Goal: Information Seeking & Learning: Learn about a topic

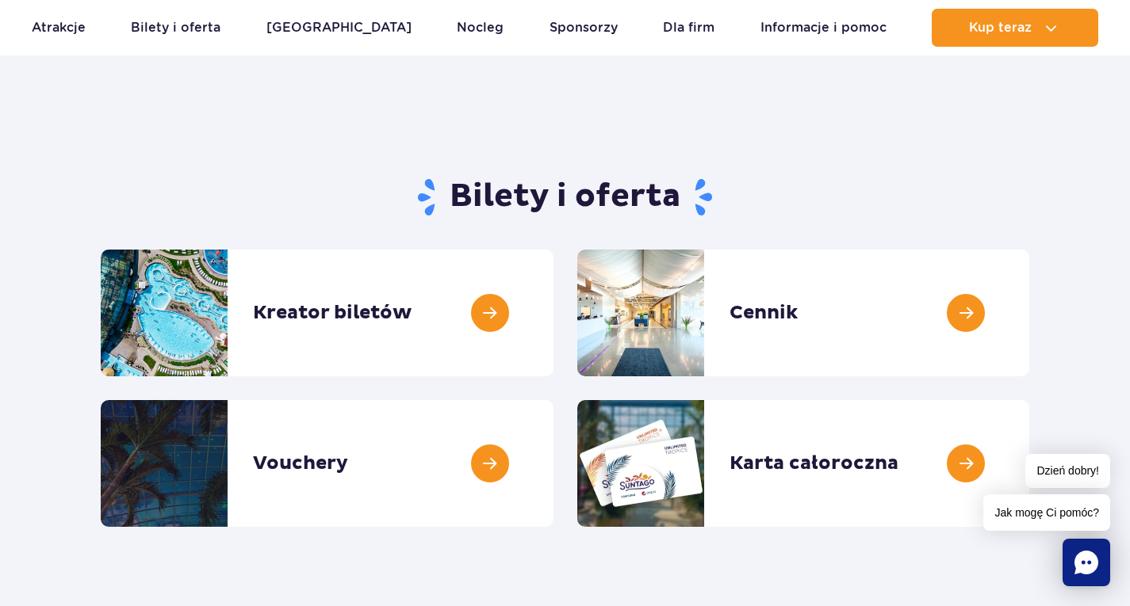
scroll to position [79, 0]
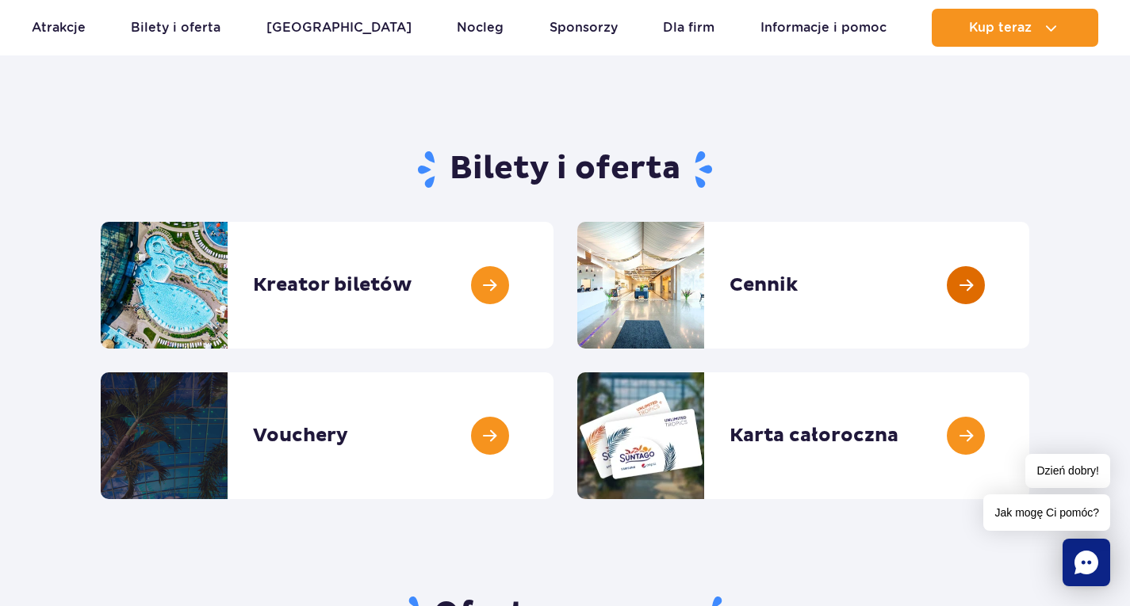
click at [1029, 286] on link at bounding box center [1029, 285] width 0 height 127
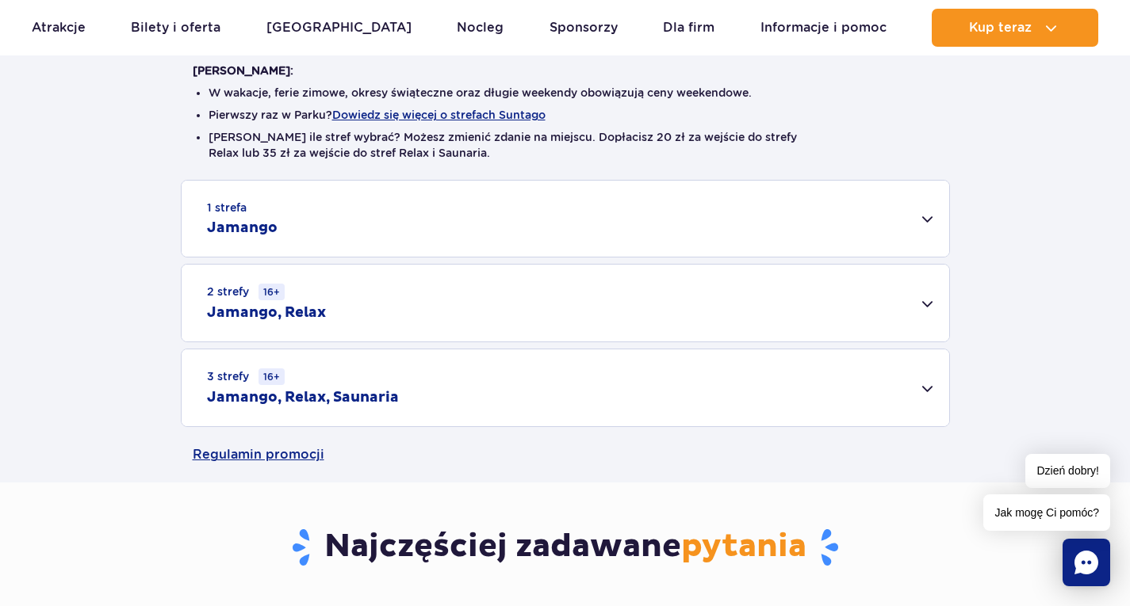
scroll to position [476, 0]
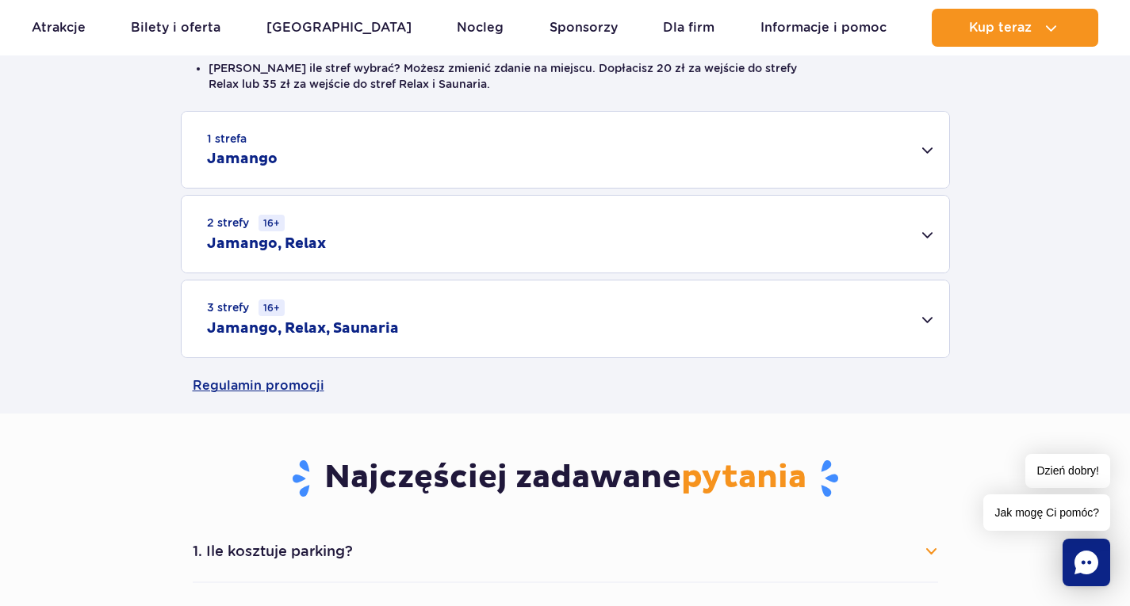
click at [931, 319] on div "3 strefy 16+ Jamango, Relax, Saunaria" at bounding box center [565, 319] width 767 height 77
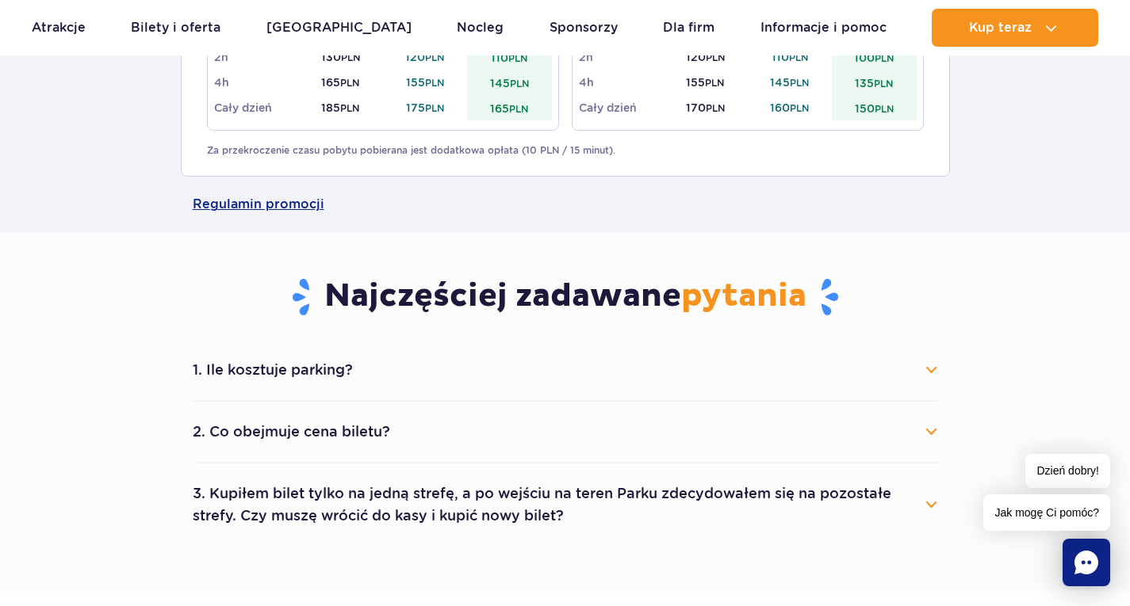
scroll to position [951, 0]
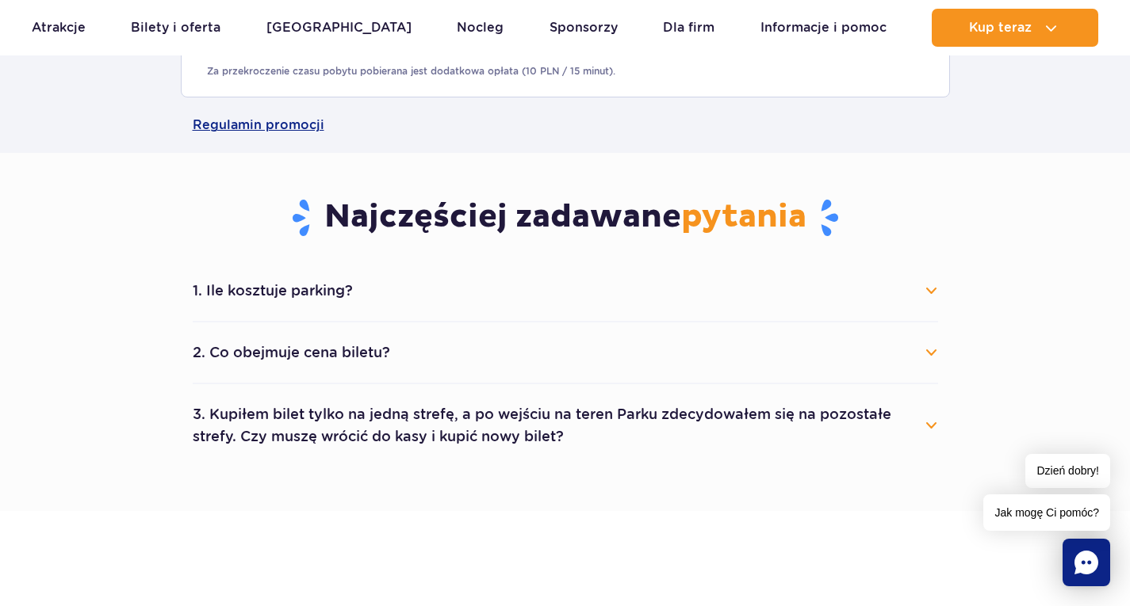
click at [938, 290] on div "1. Ile kosztuje parking? Parking kosztuje 25 zł za każdy rozpoczęty dzień kalen…" at bounding box center [565, 364] width 769 height 206
click at [933, 285] on button "1. Ile kosztuje parking?" at bounding box center [565, 290] width 745 height 35
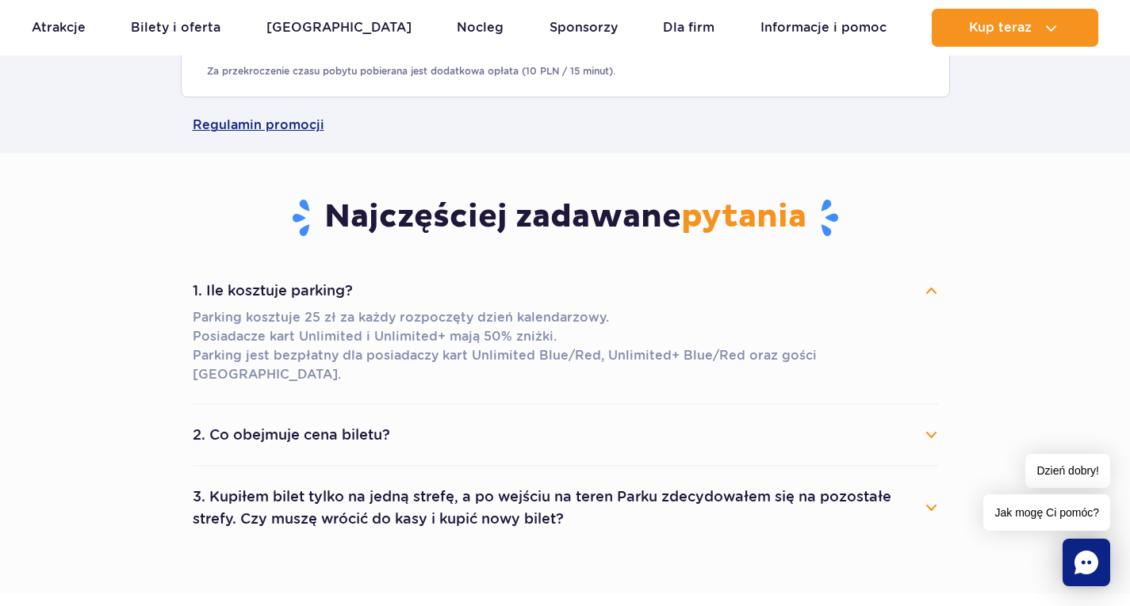
click at [934, 289] on button "1. Ile kosztuje parking?" at bounding box center [565, 290] width 745 height 35
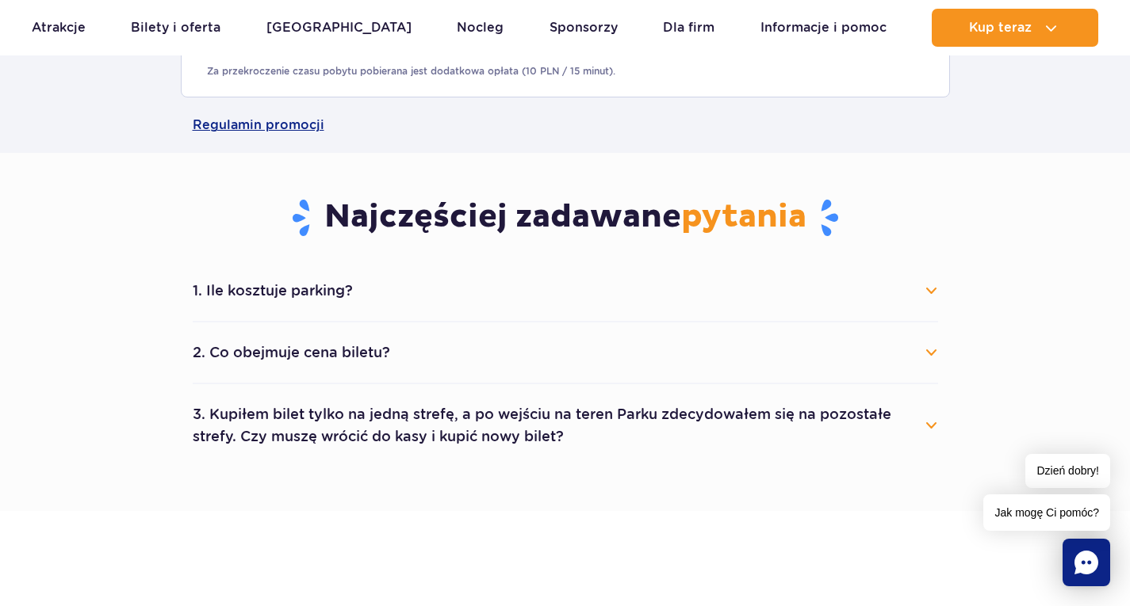
click at [935, 350] on button "2. Co obejmuje cena biletu?" at bounding box center [565, 352] width 745 height 35
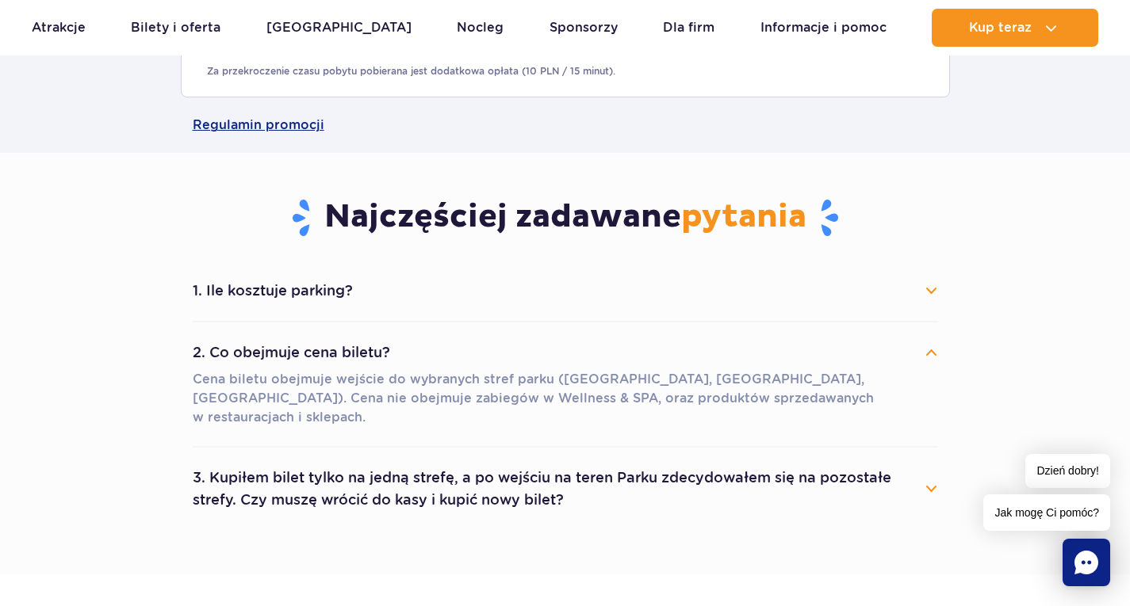
click at [934, 351] on button "2. Co obejmuje cena biletu?" at bounding box center [565, 352] width 745 height 35
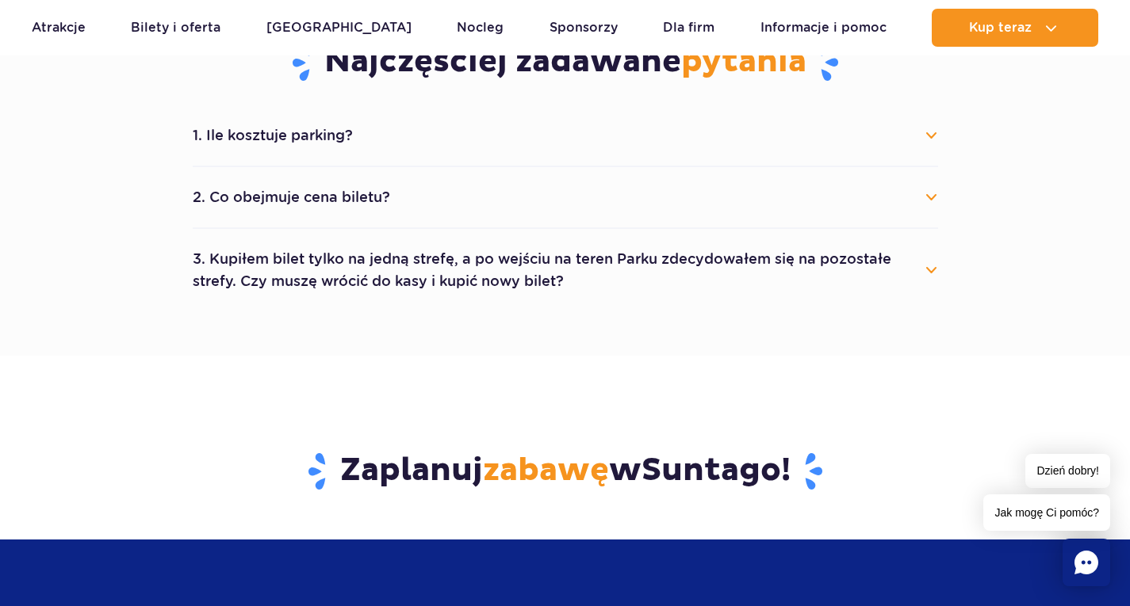
scroll to position [1110, 0]
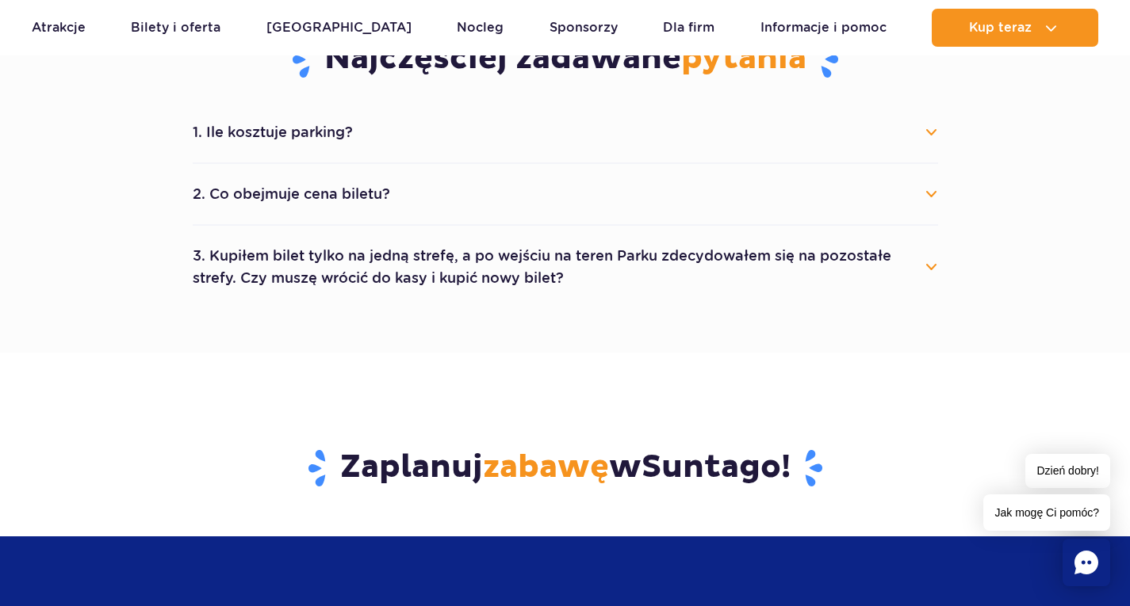
click at [931, 266] on button "3. Kupiłem bilet tylko na jedną strefę, a po wejściu na teren Parku zdecydowałe…" at bounding box center [565, 267] width 745 height 57
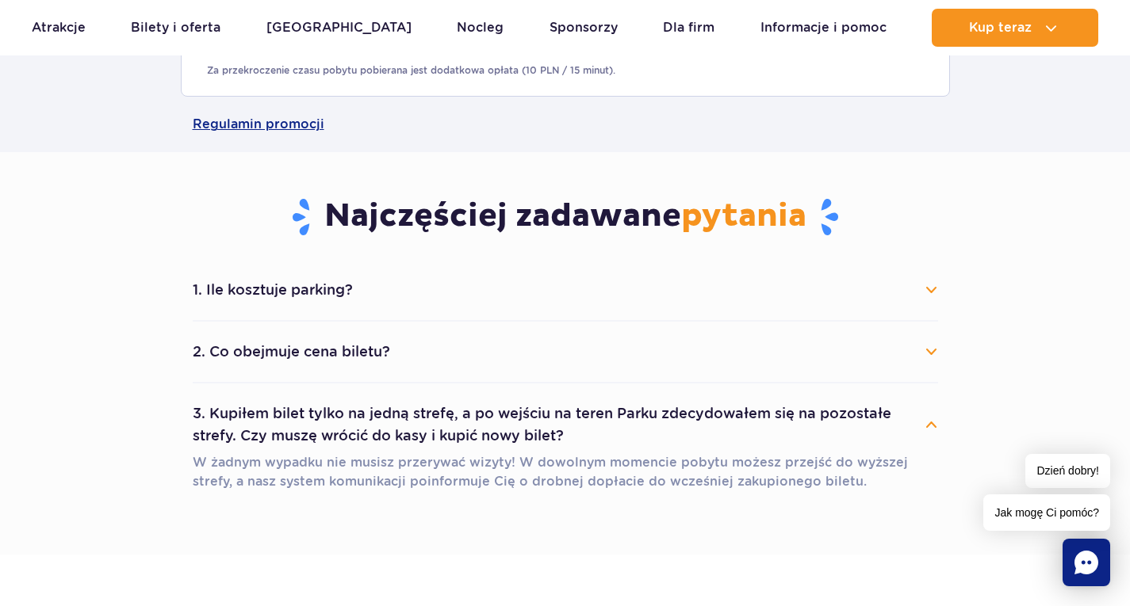
scroll to position [951, 0]
click at [932, 427] on button "3. Kupiłem bilet tylko na jedną strefę, a po wejściu na teren Parku zdecydowałe…" at bounding box center [565, 425] width 745 height 57
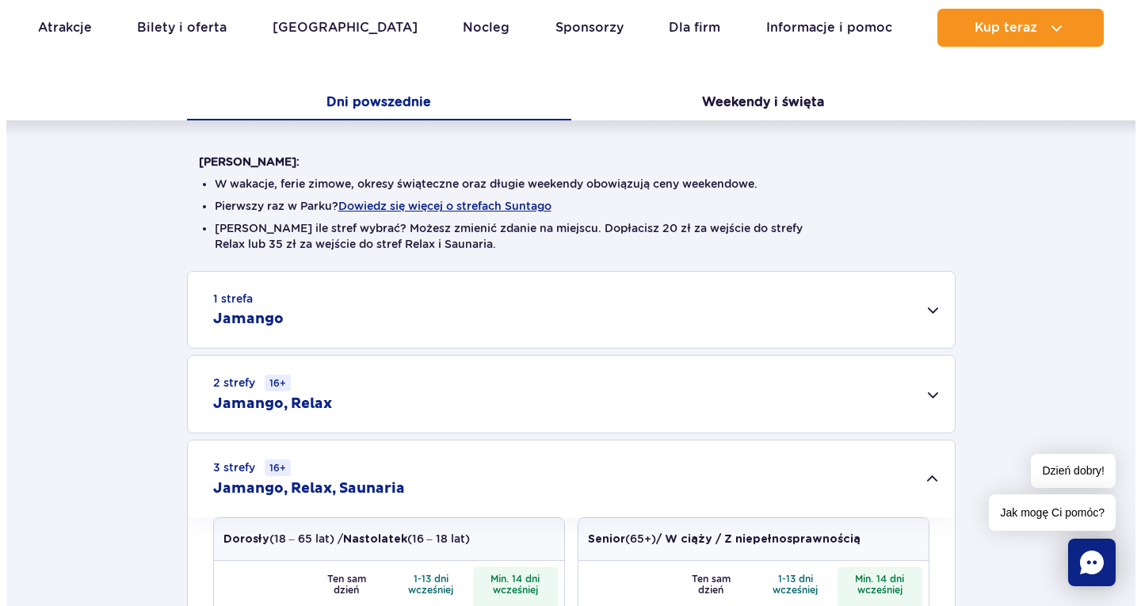
scroll to position [238, 0]
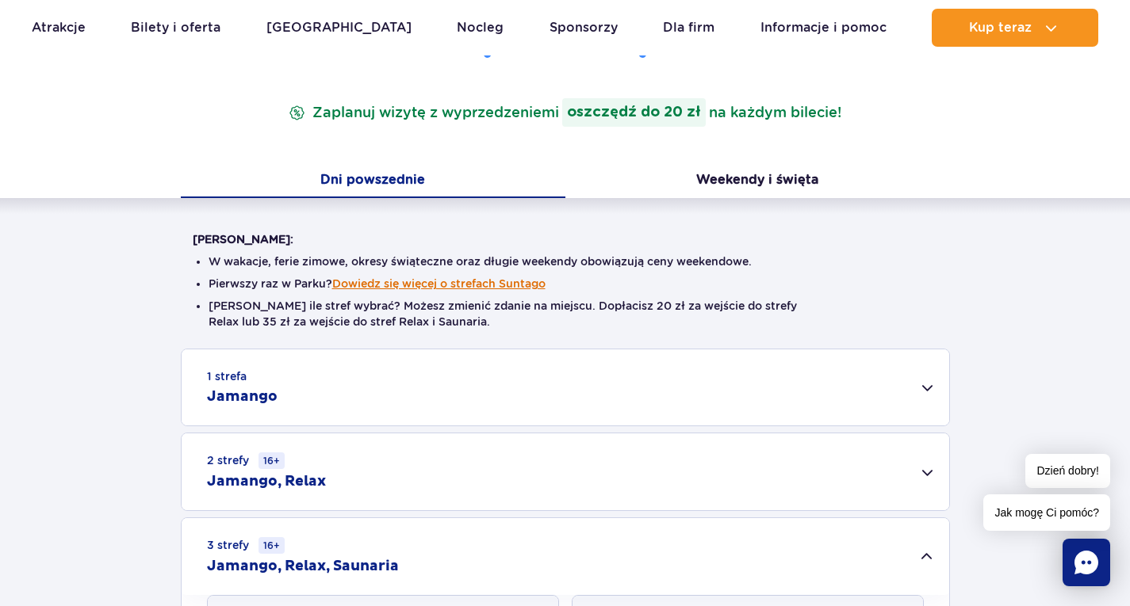
click at [481, 280] on button "Dowiedz się więcej o strefach Suntago" at bounding box center [438, 283] width 213 height 13
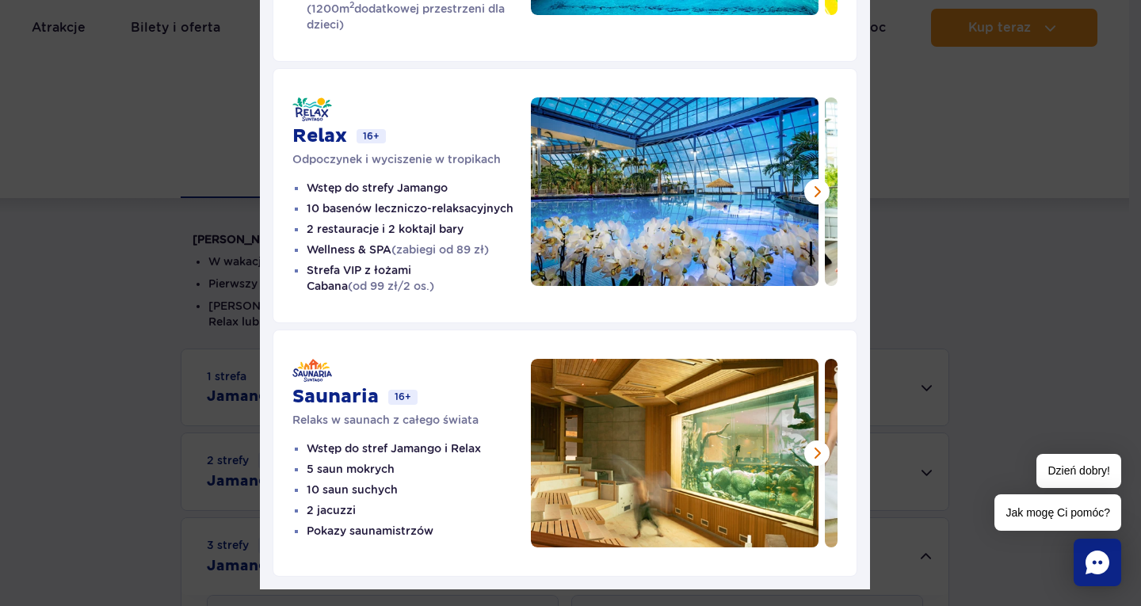
scroll to position [359, 0]
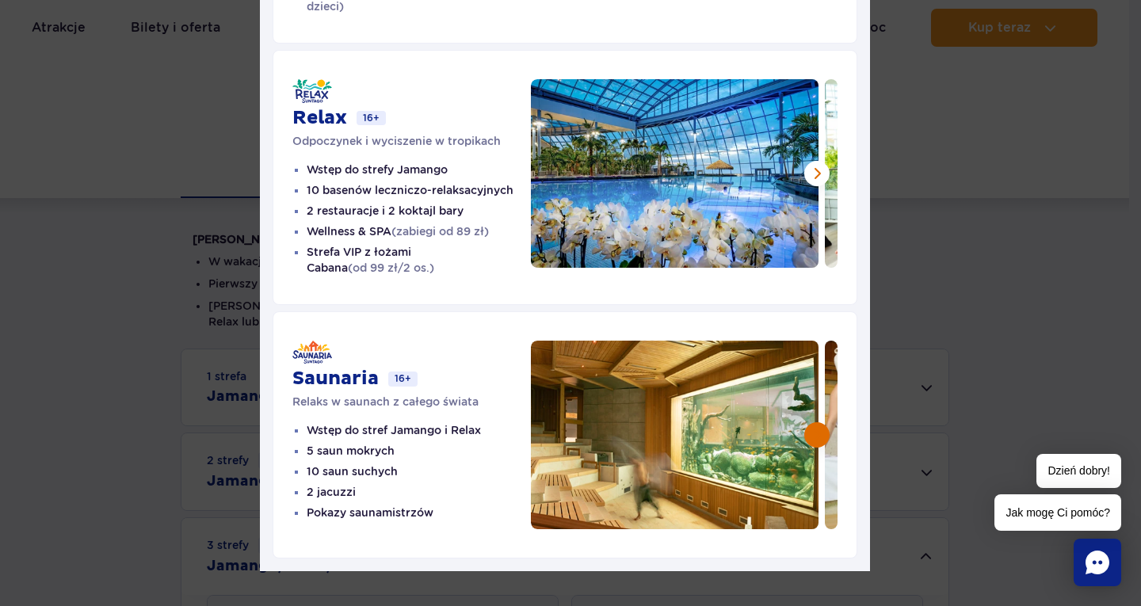
click at [816, 422] on button at bounding box center [817, 434] width 25 height 25
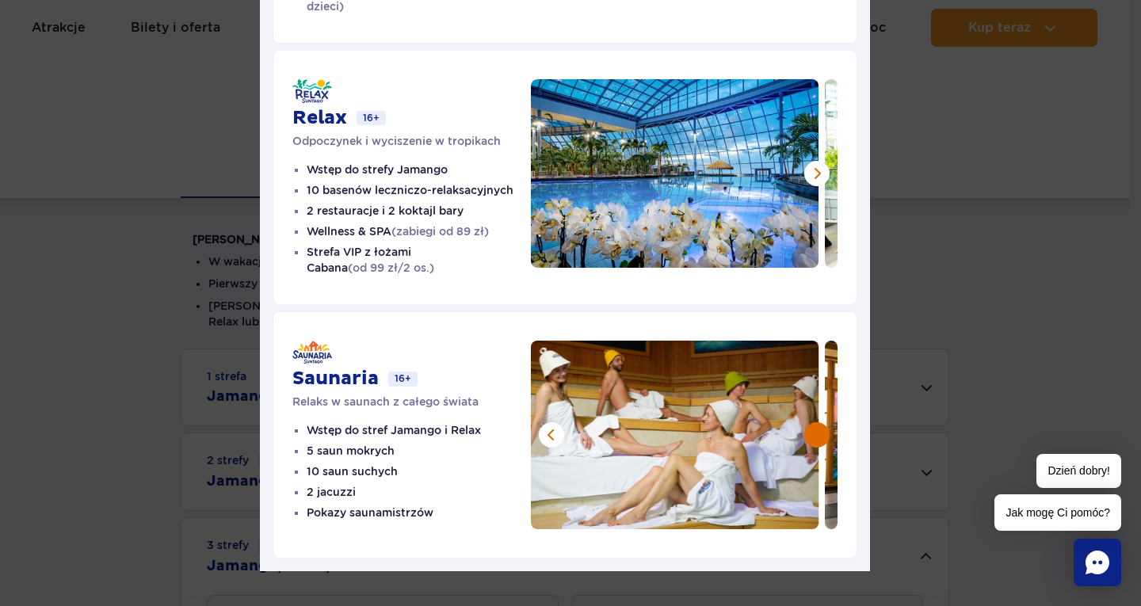
click at [806, 422] on button at bounding box center [817, 434] width 25 height 25
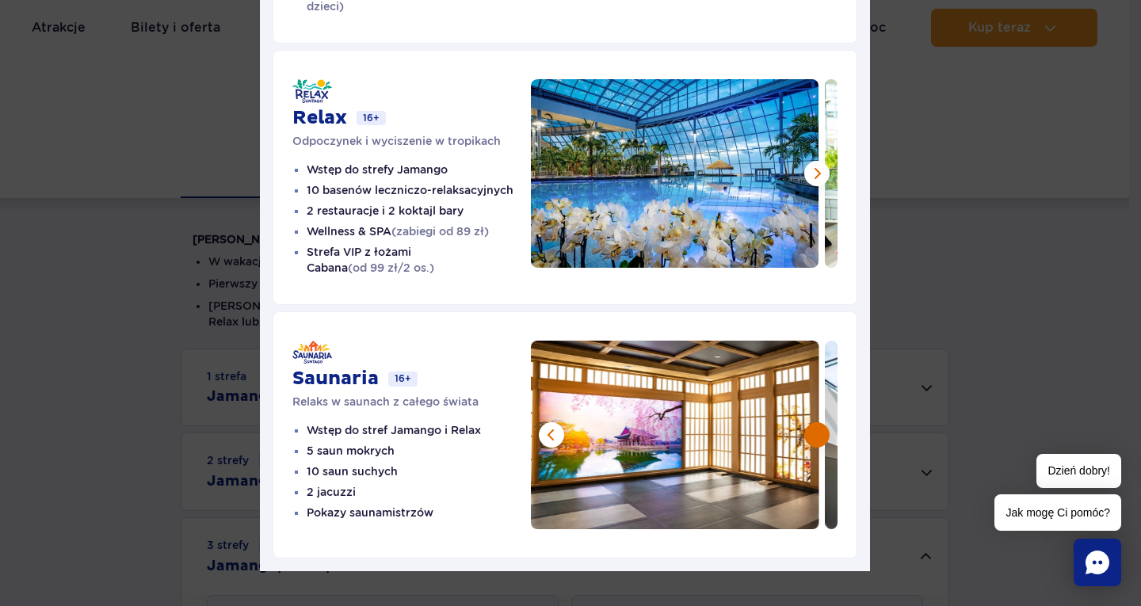
click at [814, 422] on button at bounding box center [817, 434] width 25 height 25
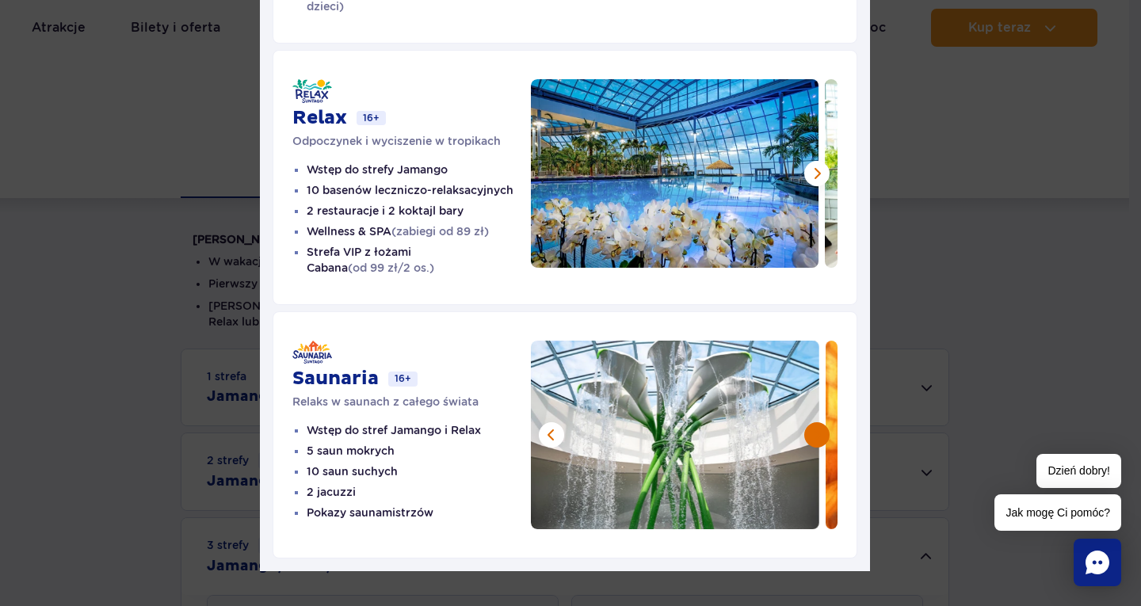
click at [813, 422] on button at bounding box center [817, 434] width 25 height 25
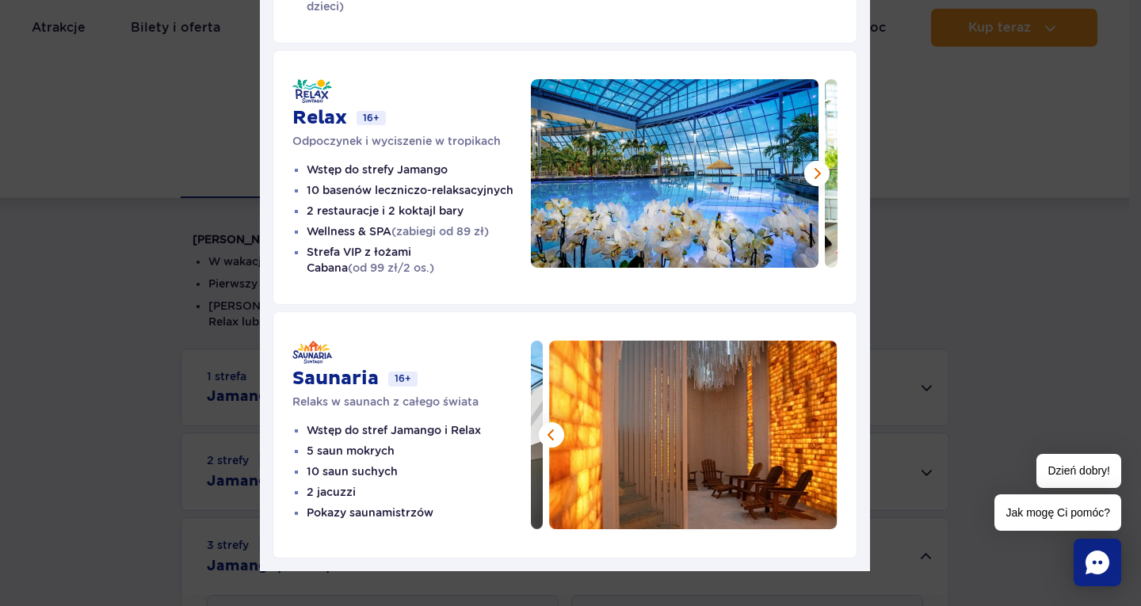
click at [813, 415] on img at bounding box center [693, 435] width 289 height 189
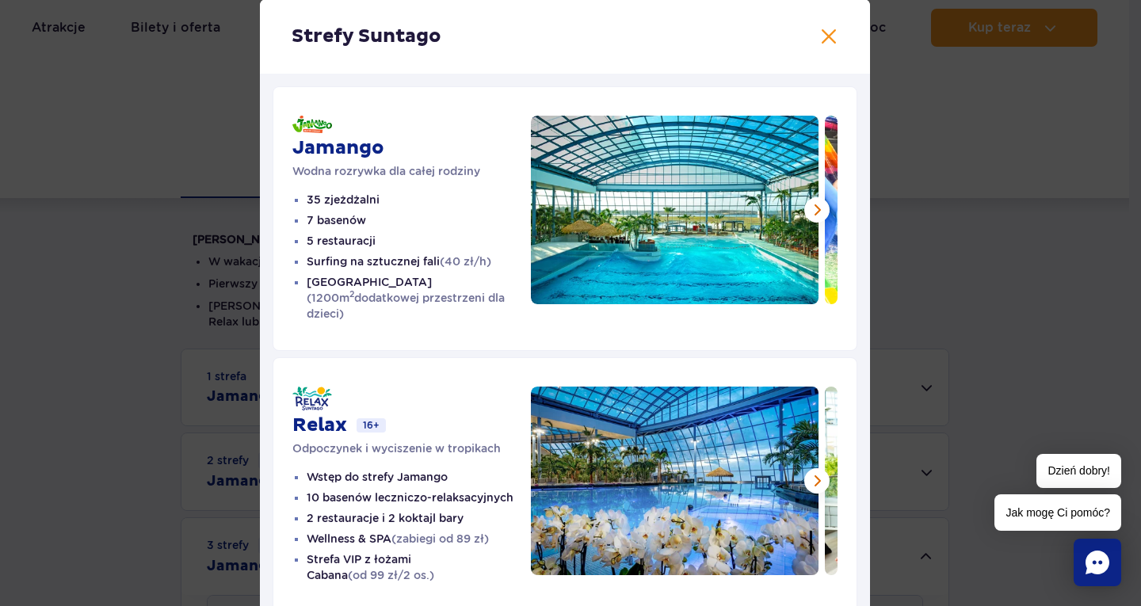
scroll to position [79, 0]
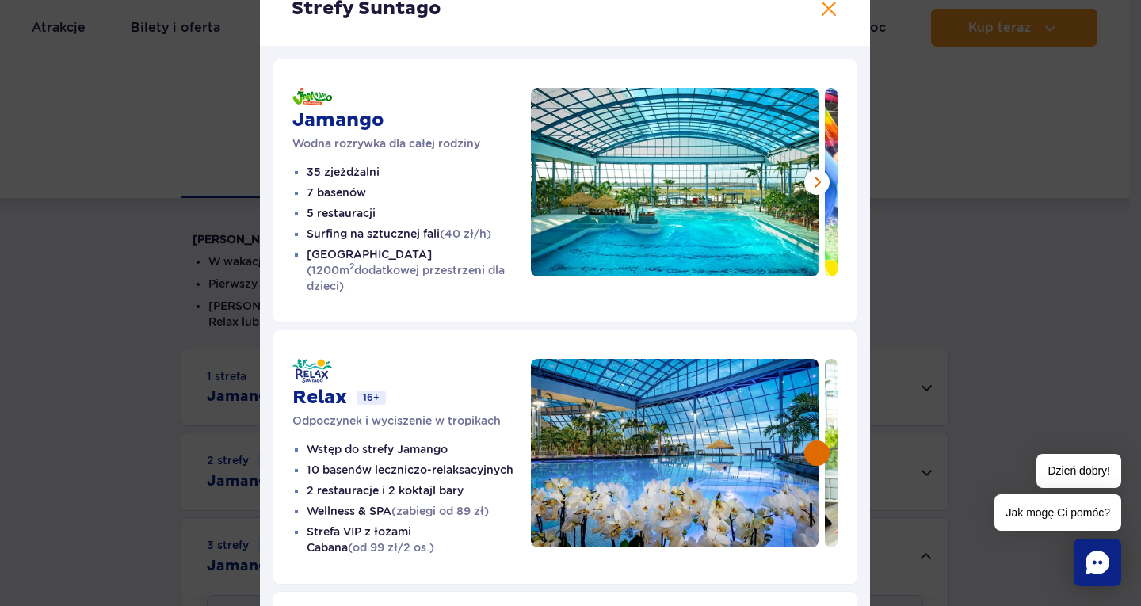
click at [809, 441] on button at bounding box center [817, 453] width 25 height 25
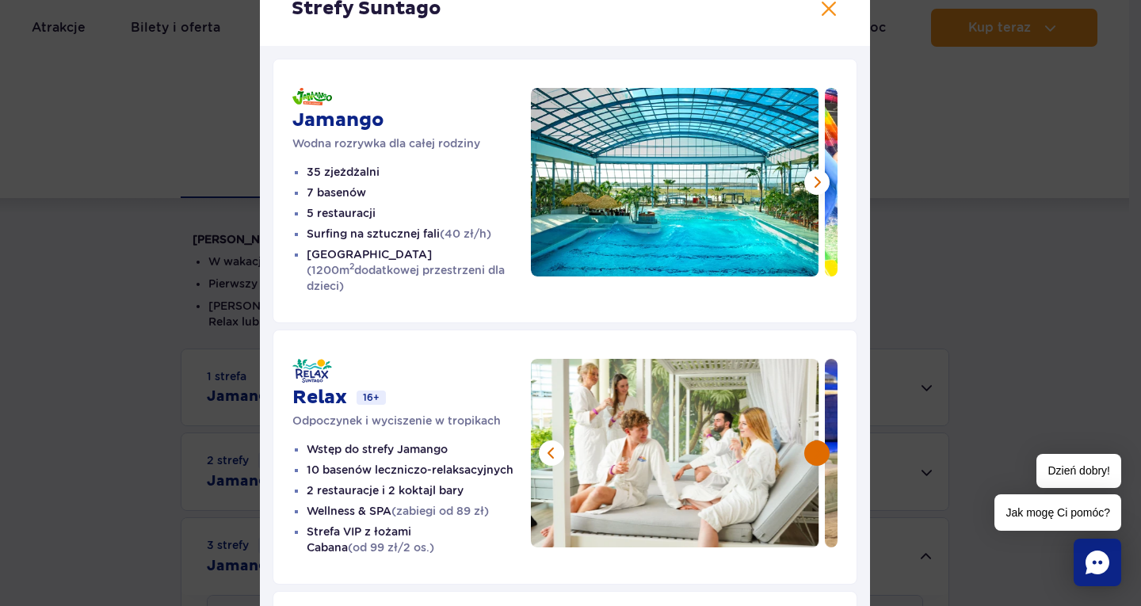
click at [811, 441] on button at bounding box center [817, 453] width 25 height 25
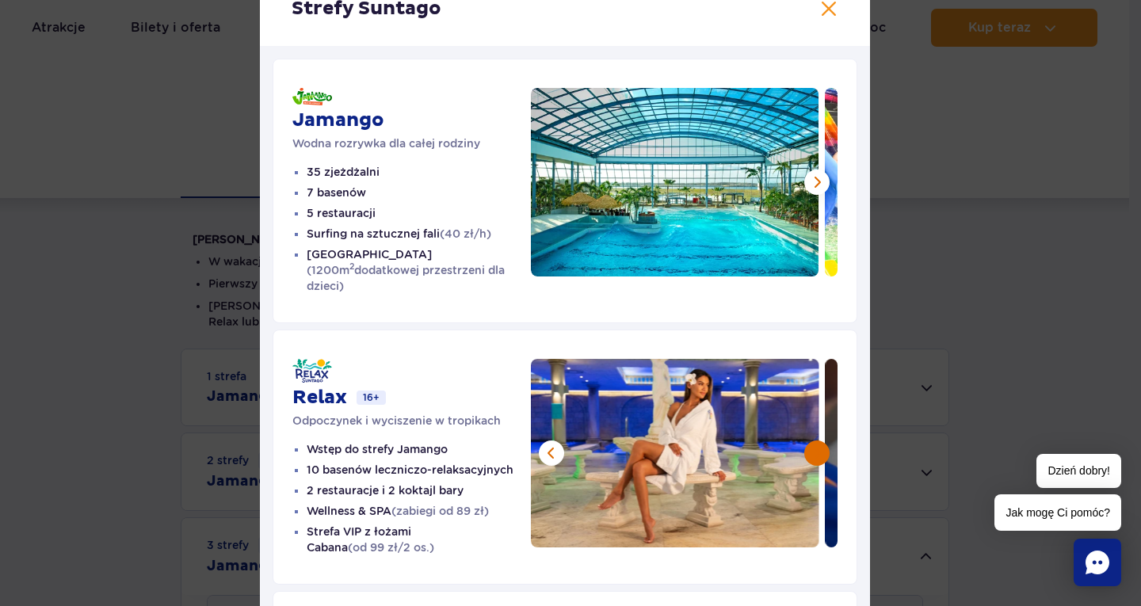
click at [811, 441] on button at bounding box center [817, 453] width 25 height 25
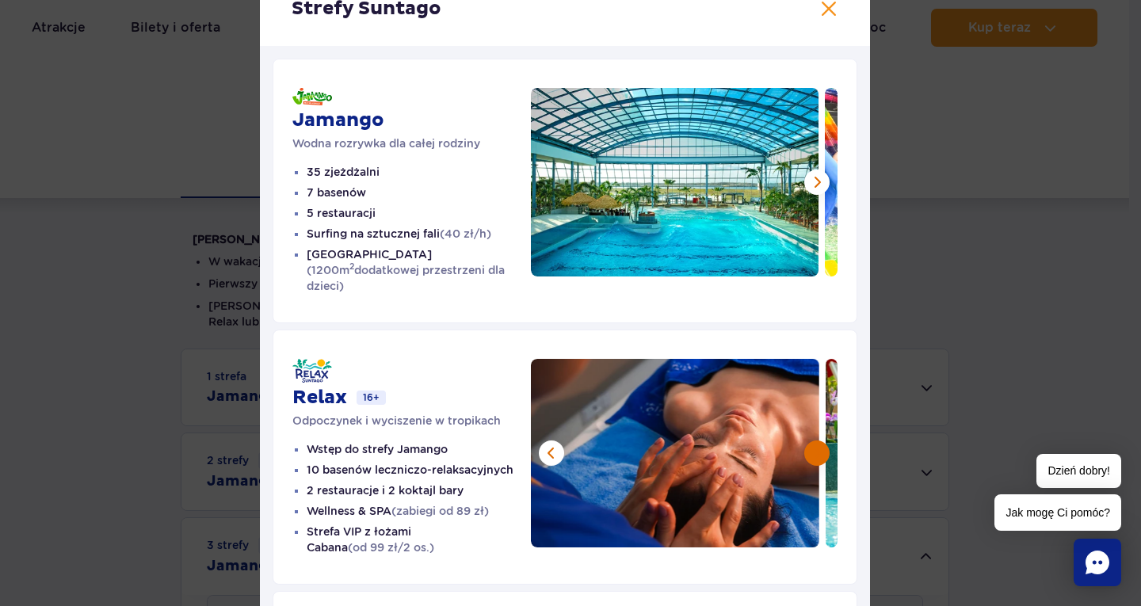
click at [810, 441] on button at bounding box center [817, 453] width 25 height 25
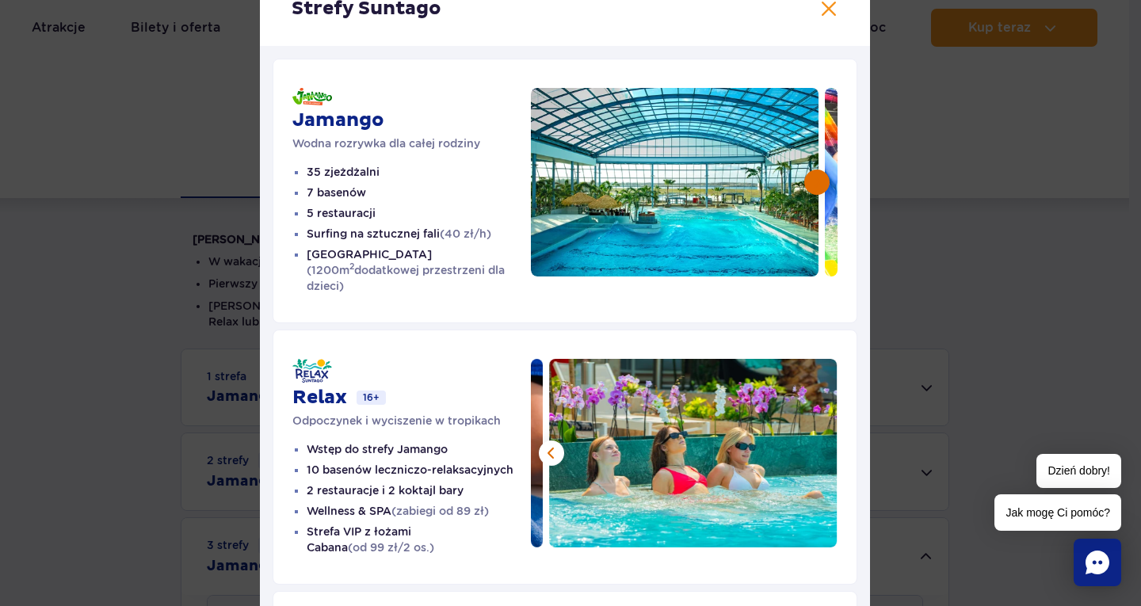
click at [809, 178] on button at bounding box center [817, 182] width 25 height 25
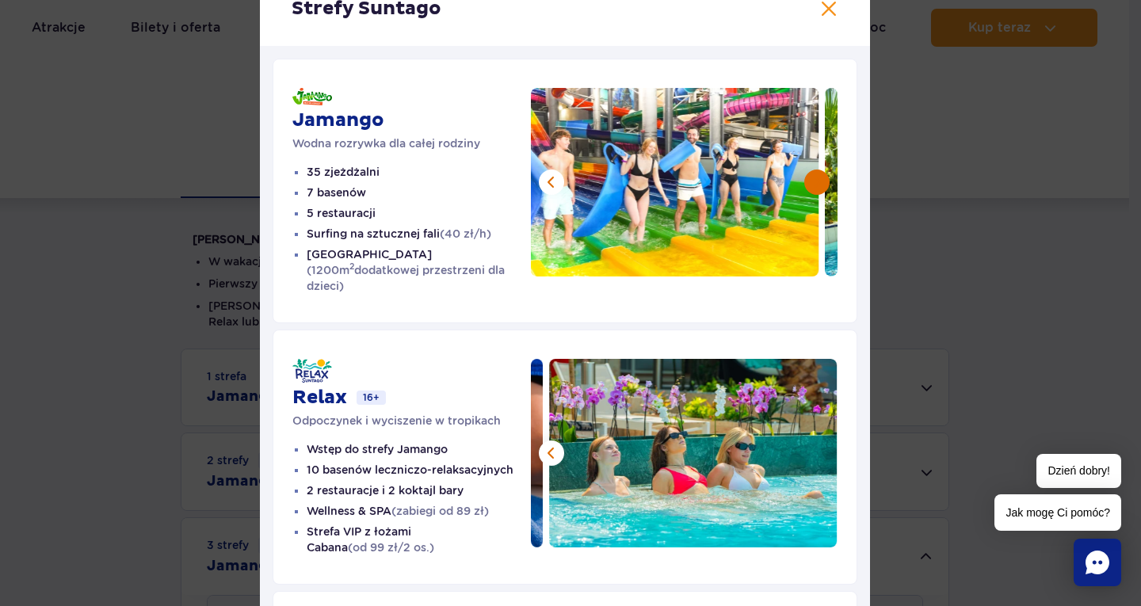
click at [806, 181] on button at bounding box center [817, 182] width 25 height 25
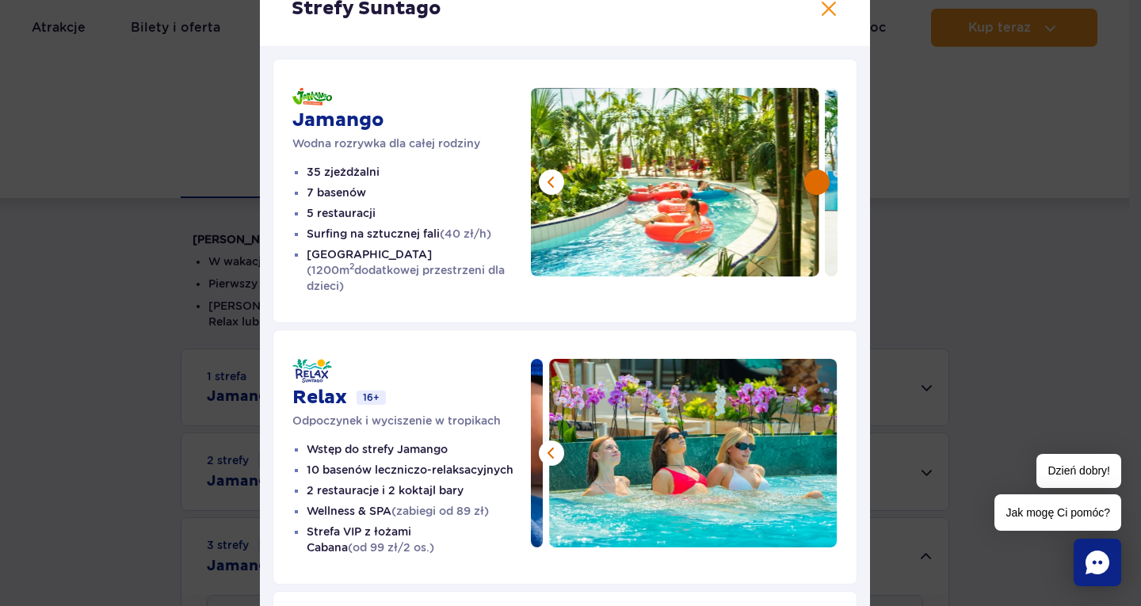
click at [806, 181] on button at bounding box center [817, 182] width 25 height 25
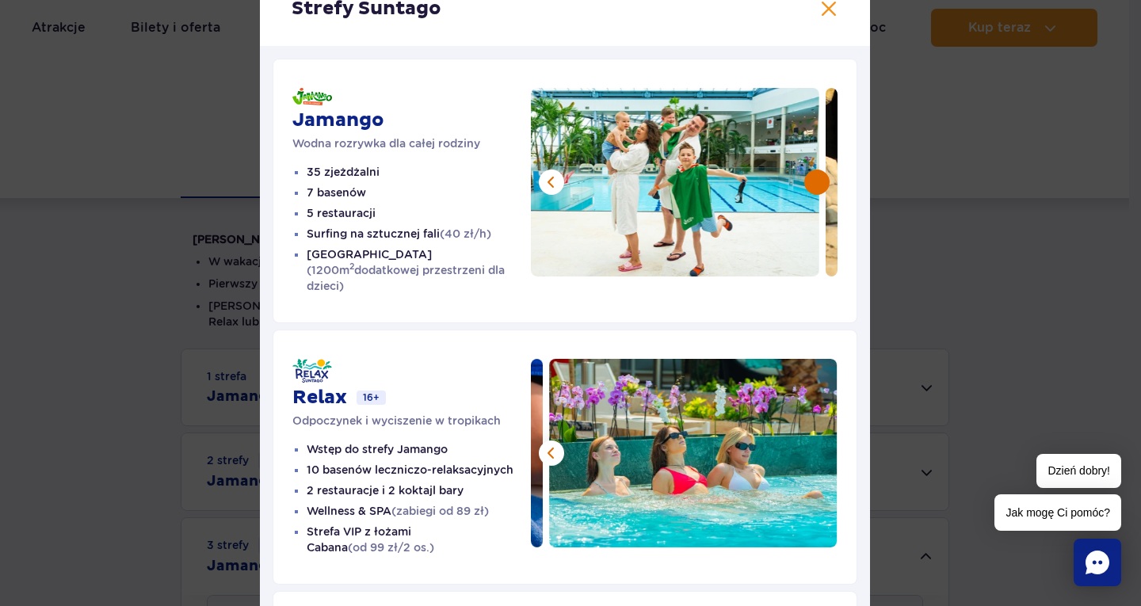
click at [806, 181] on button at bounding box center [817, 182] width 25 height 25
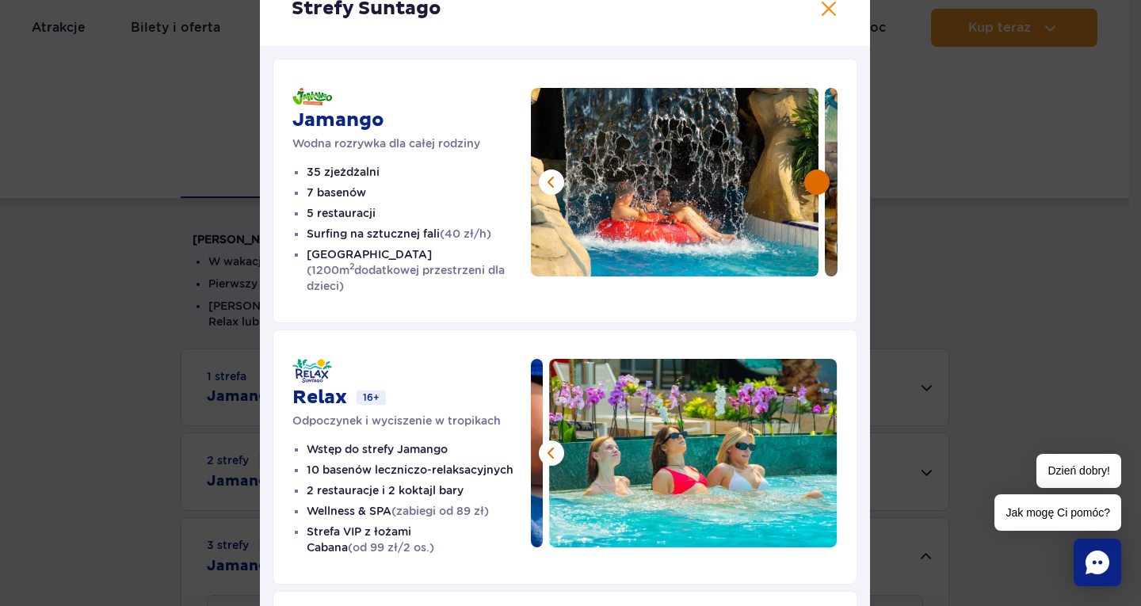
click at [808, 181] on button at bounding box center [817, 182] width 25 height 25
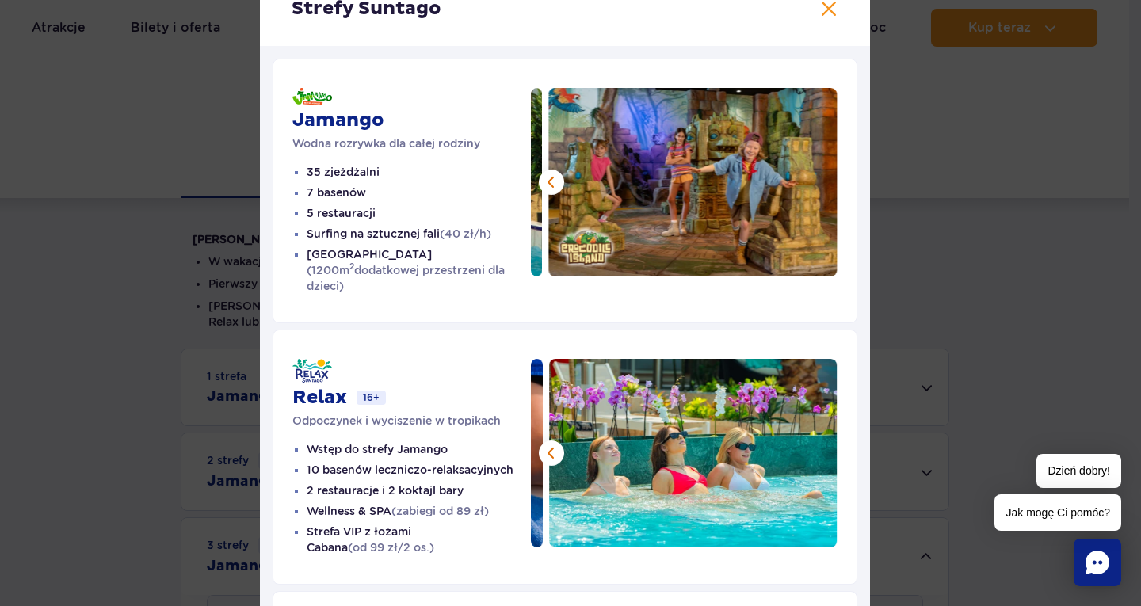
click at [808, 181] on img at bounding box center [693, 182] width 289 height 189
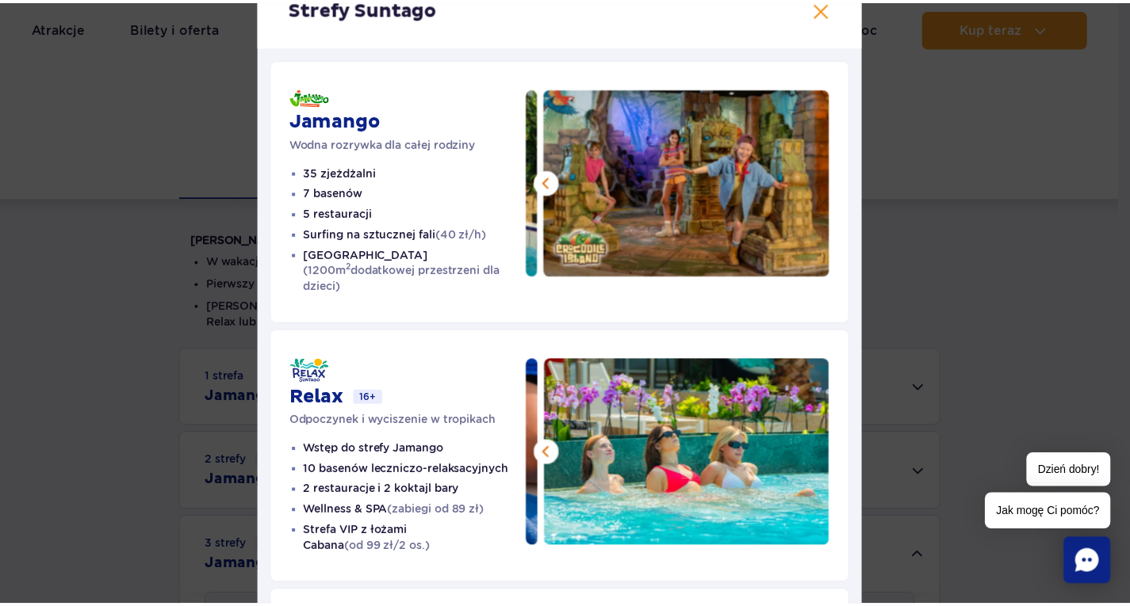
scroll to position [0, 0]
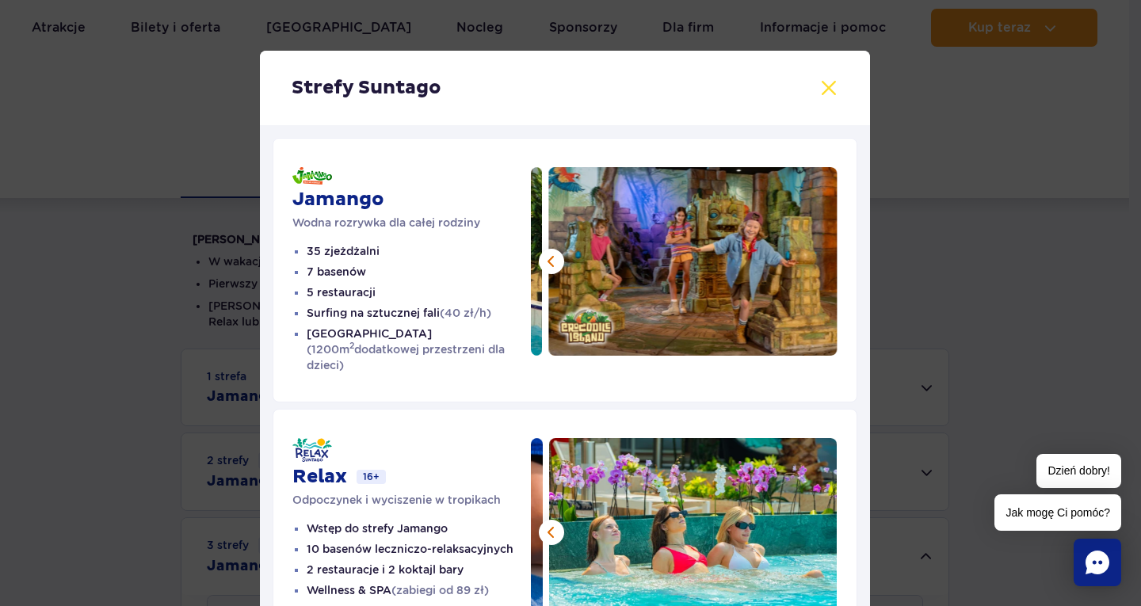
click at [831, 84] on button at bounding box center [829, 87] width 19 height 19
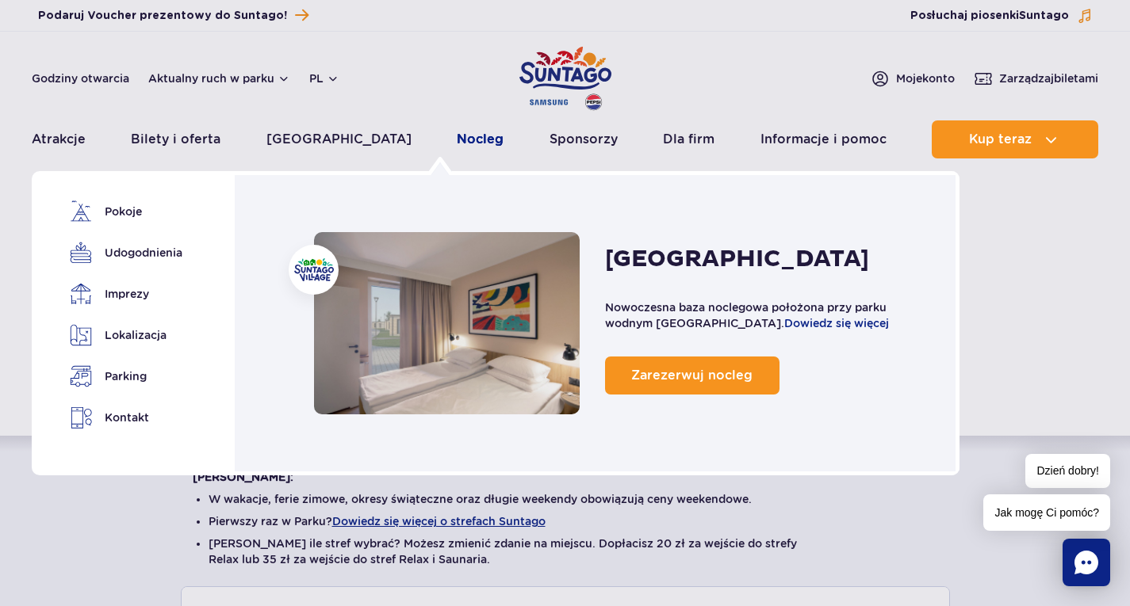
click at [457, 140] on link "Nocleg" at bounding box center [480, 139] width 47 height 38
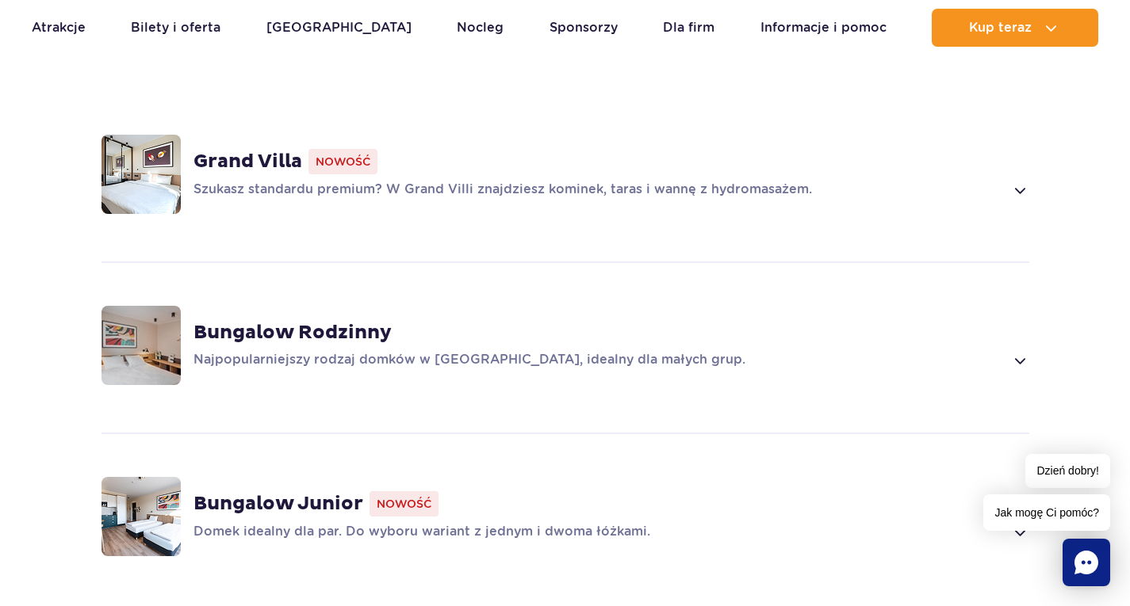
scroll to position [1030, 0]
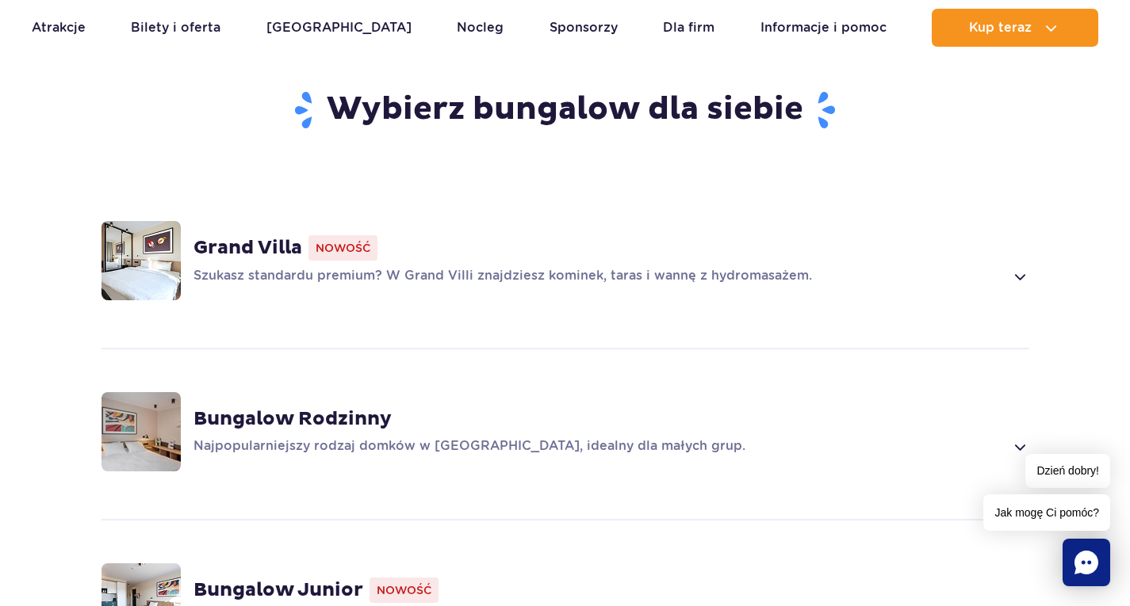
click at [1018, 267] on span at bounding box center [1019, 276] width 18 height 19
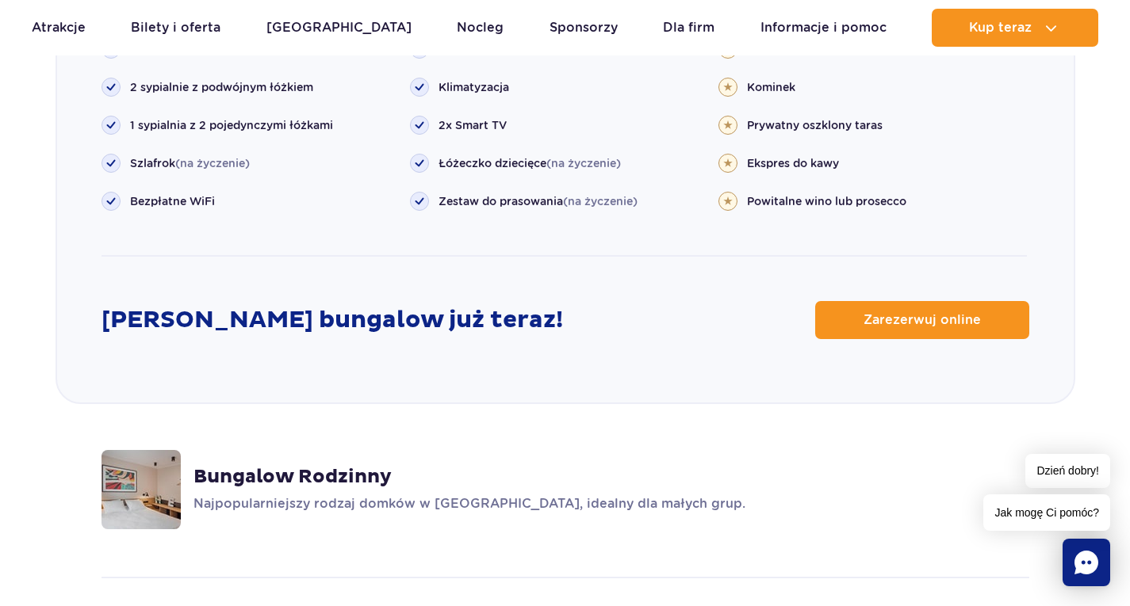
scroll to position [1982, 0]
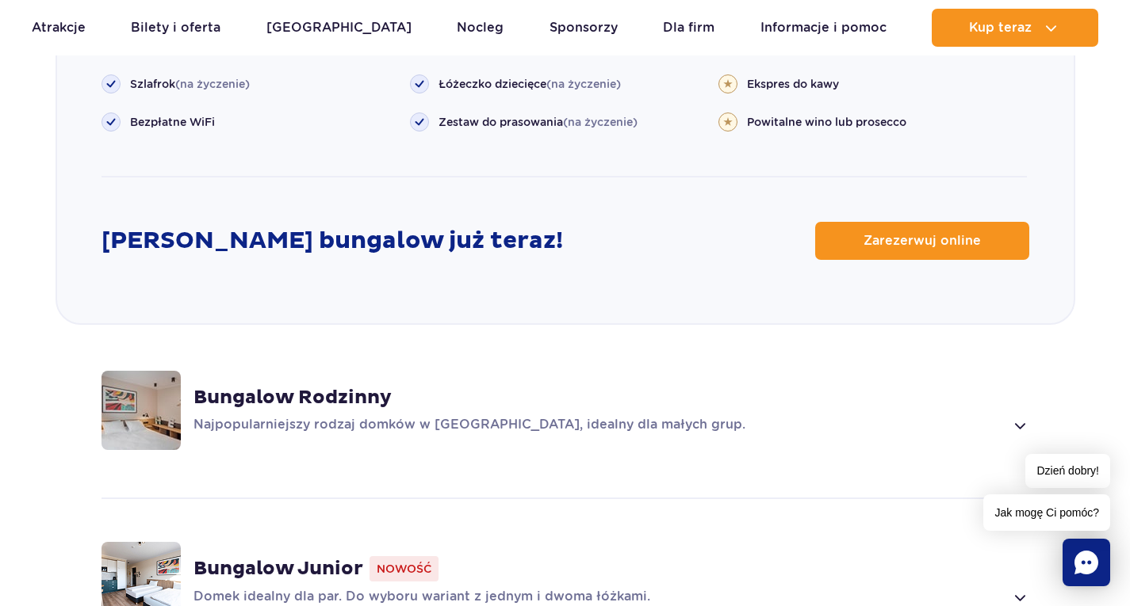
click at [1026, 392] on div "Bungalow Rodzinny Najpopularniejszy rodzaj domków w [GEOGRAPHIC_DATA], idealny …" at bounding box center [610, 410] width 835 height 49
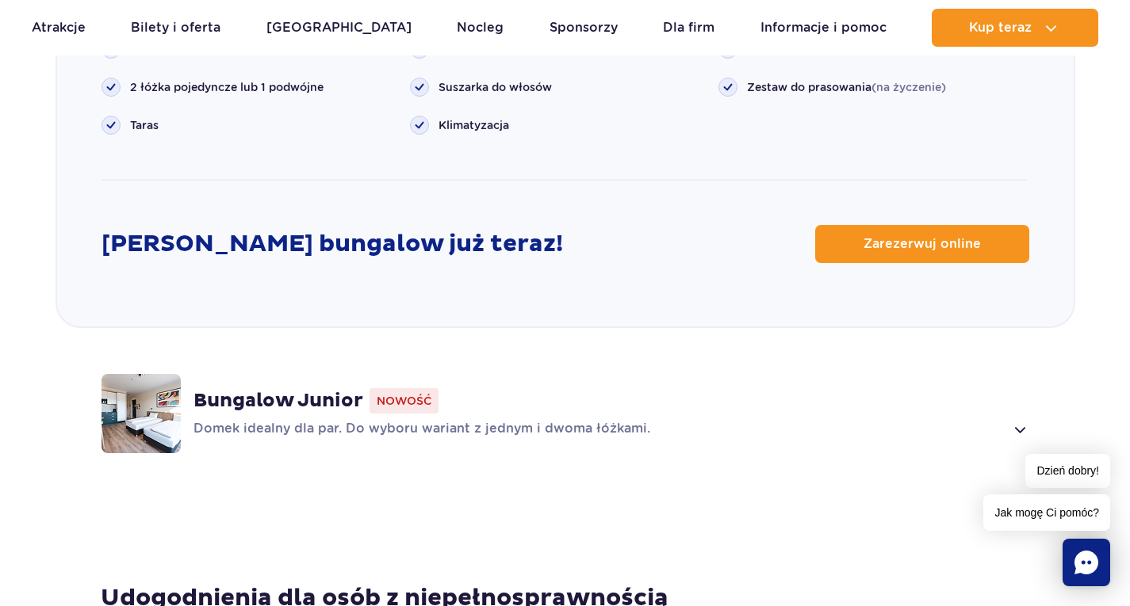
scroll to position [2154, 0]
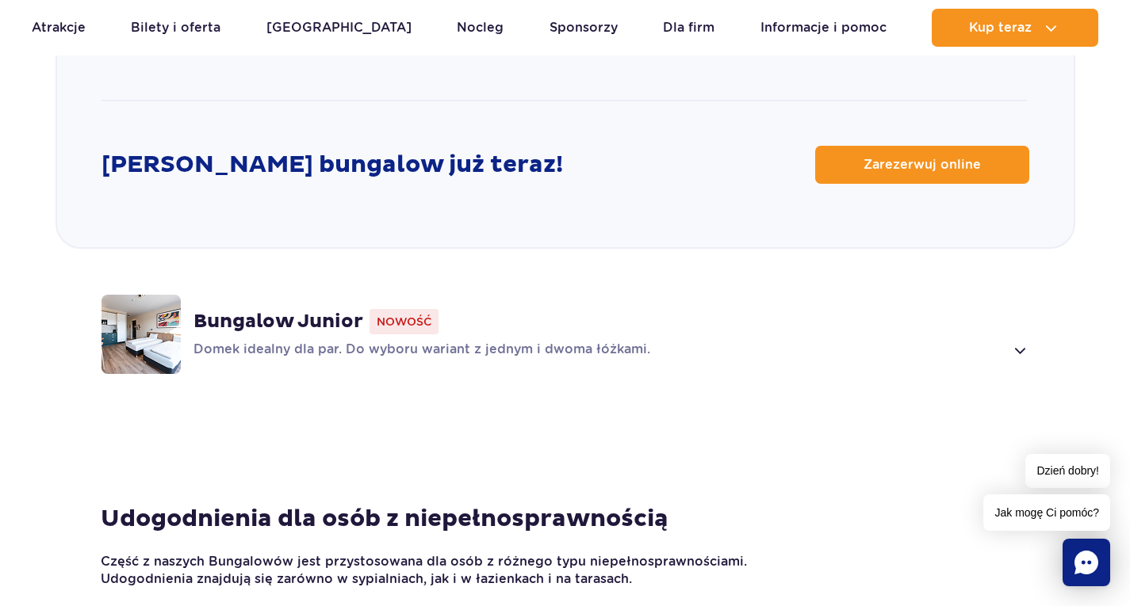
click at [1023, 341] on span at bounding box center [1019, 350] width 18 height 19
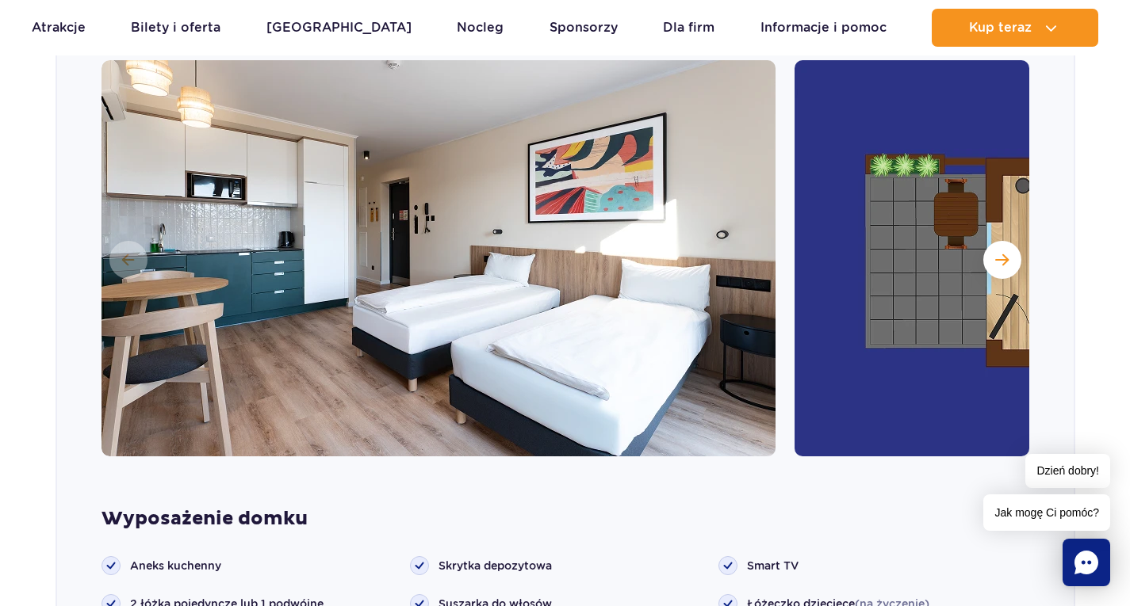
scroll to position [1611, 0]
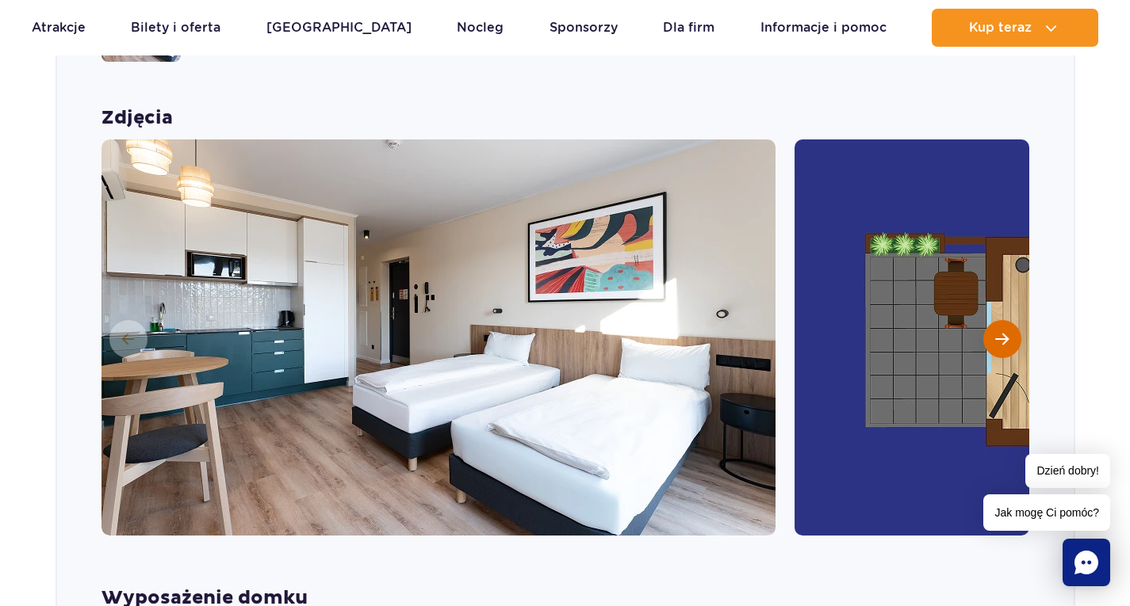
click at [995, 332] on span "Następny slajd" at bounding box center [1001, 339] width 13 height 14
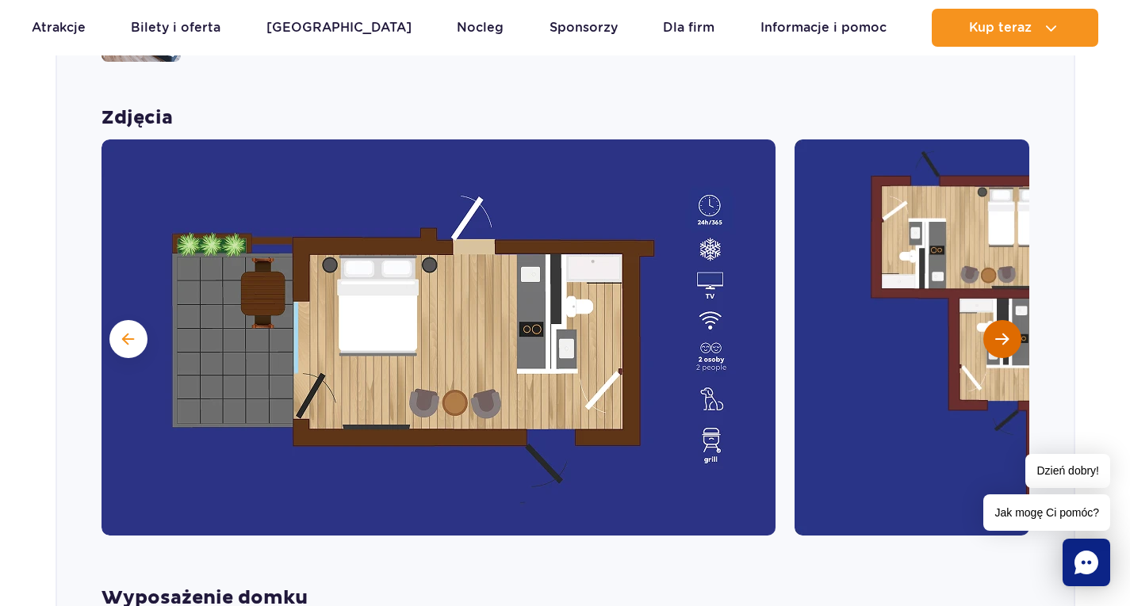
click at [1001, 332] on span "Następny slajd" at bounding box center [1001, 339] width 13 height 14
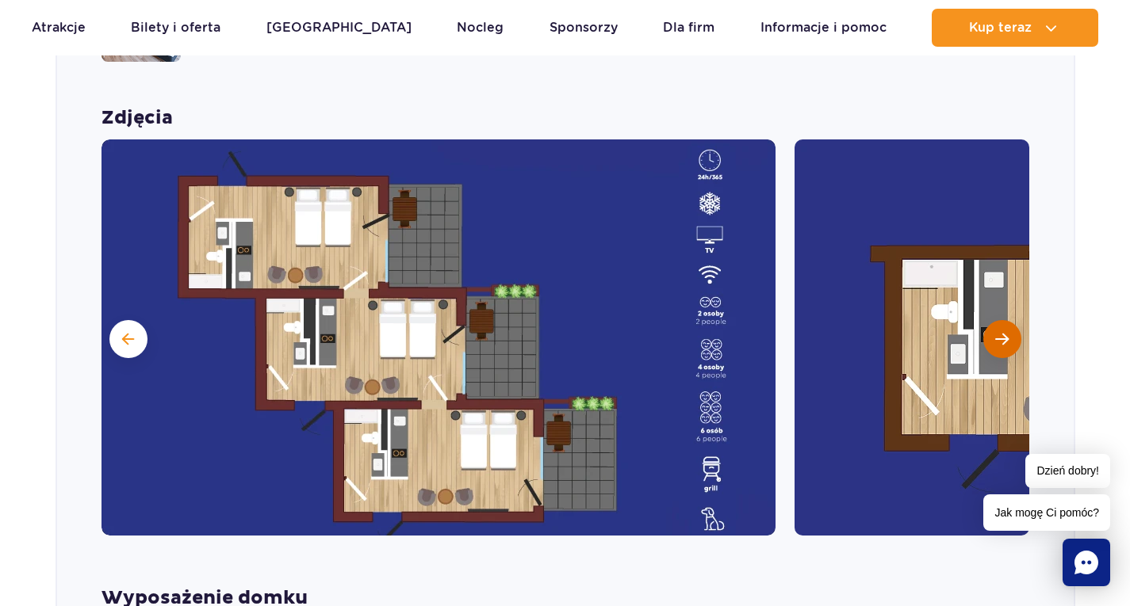
click at [1004, 332] on span "Następny slajd" at bounding box center [1001, 339] width 13 height 14
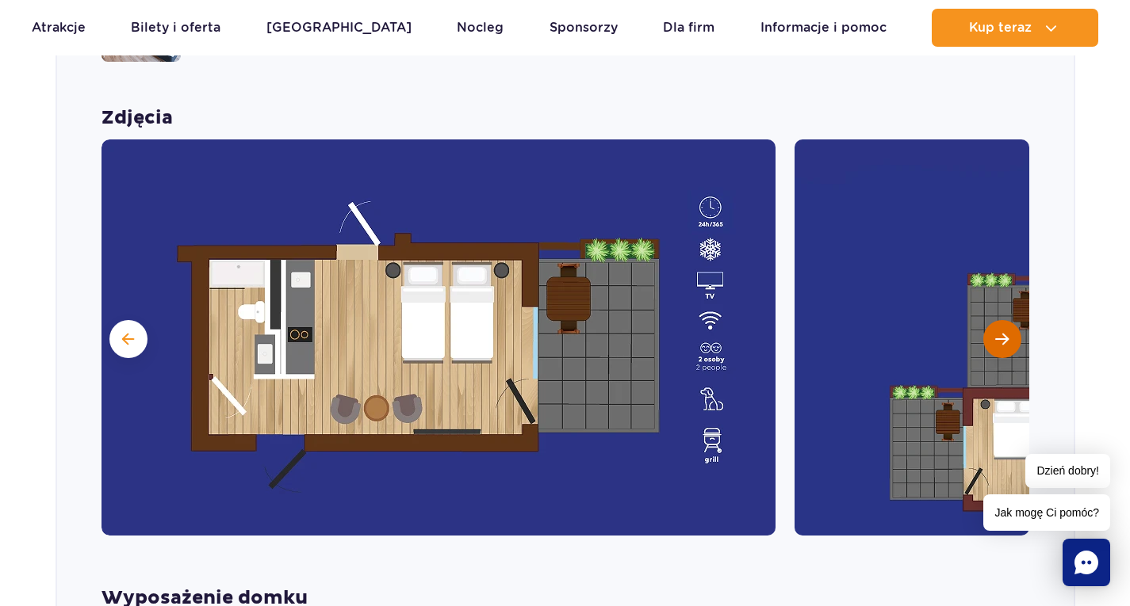
click at [1000, 332] on span "Następny slajd" at bounding box center [1001, 339] width 13 height 14
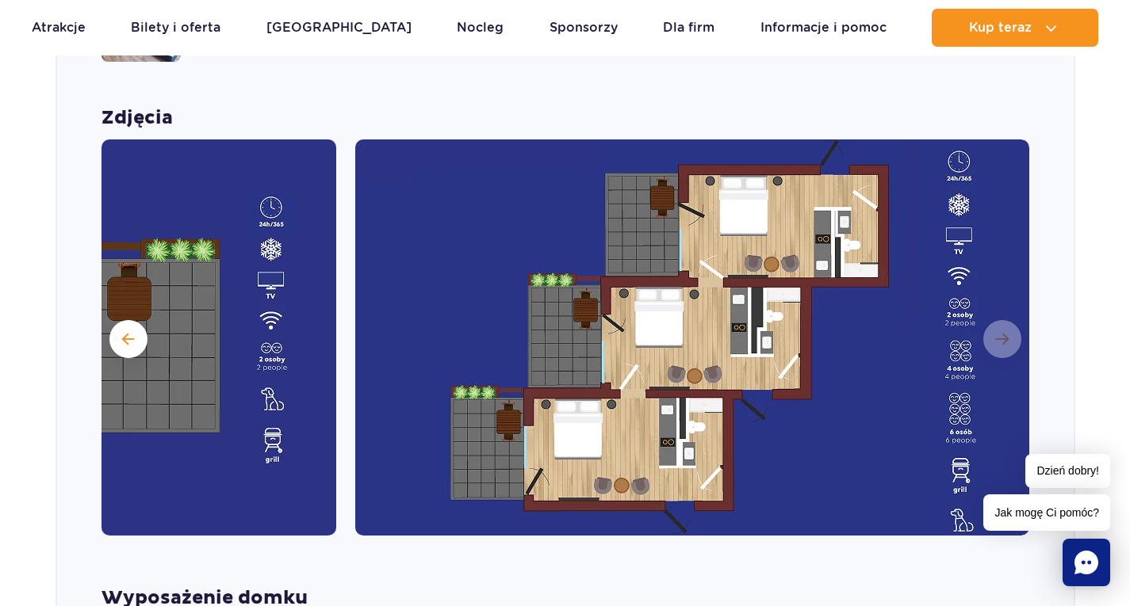
click at [1001, 314] on img at bounding box center [692, 338] width 674 height 396
click at [130, 332] on span at bounding box center [128, 339] width 12 height 14
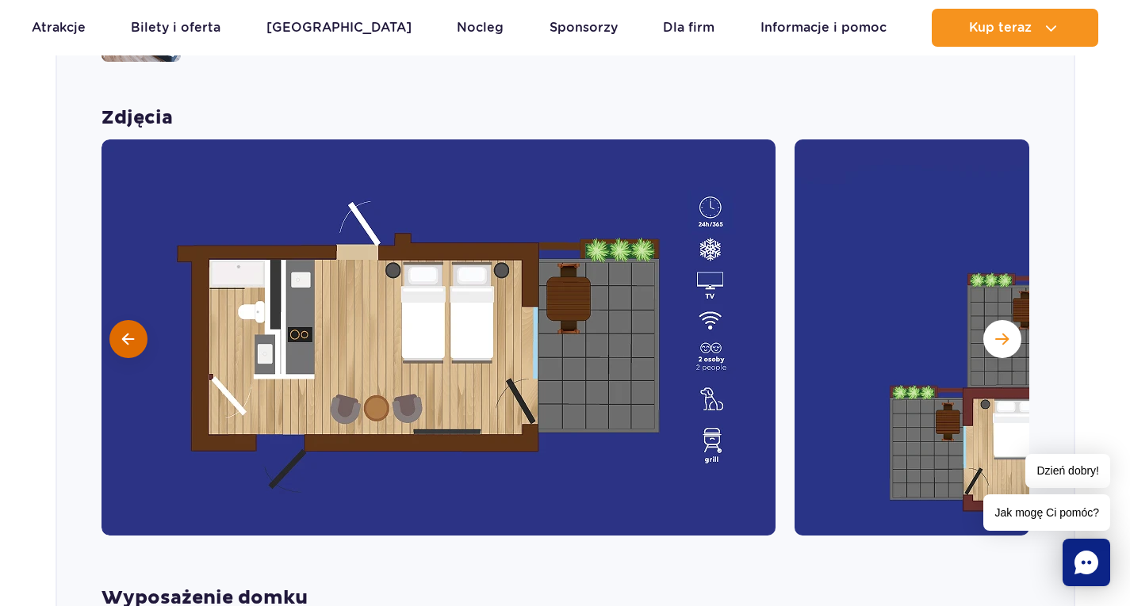
click at [132, 332] on span at bounding box center [128, 339] width 12 height 14
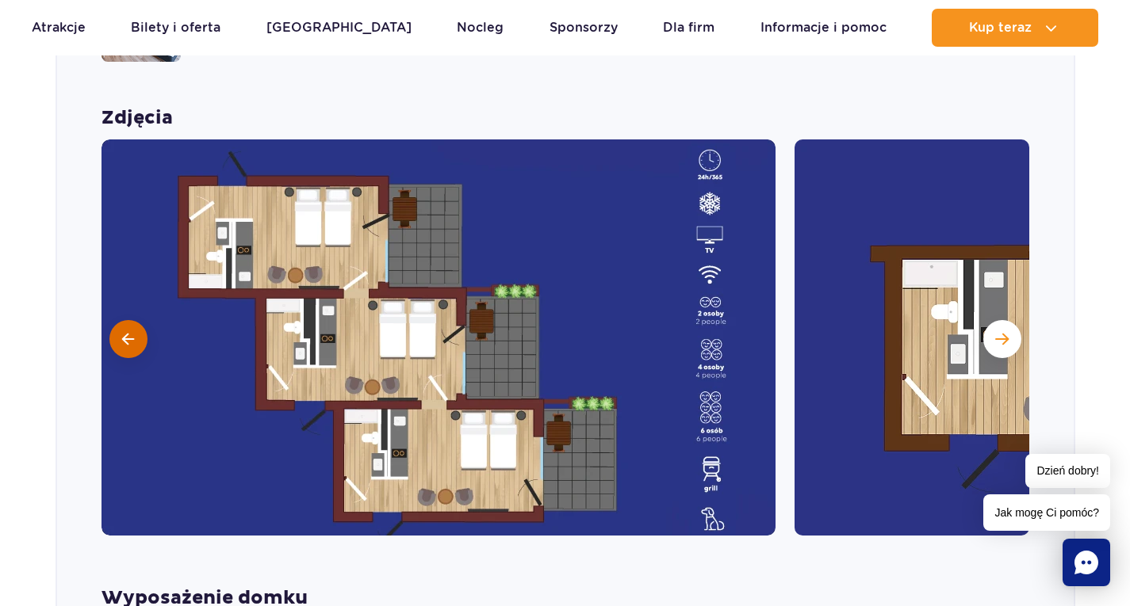
click at [125, 332] on span at bounding box center [128, 339] width 12 height 14
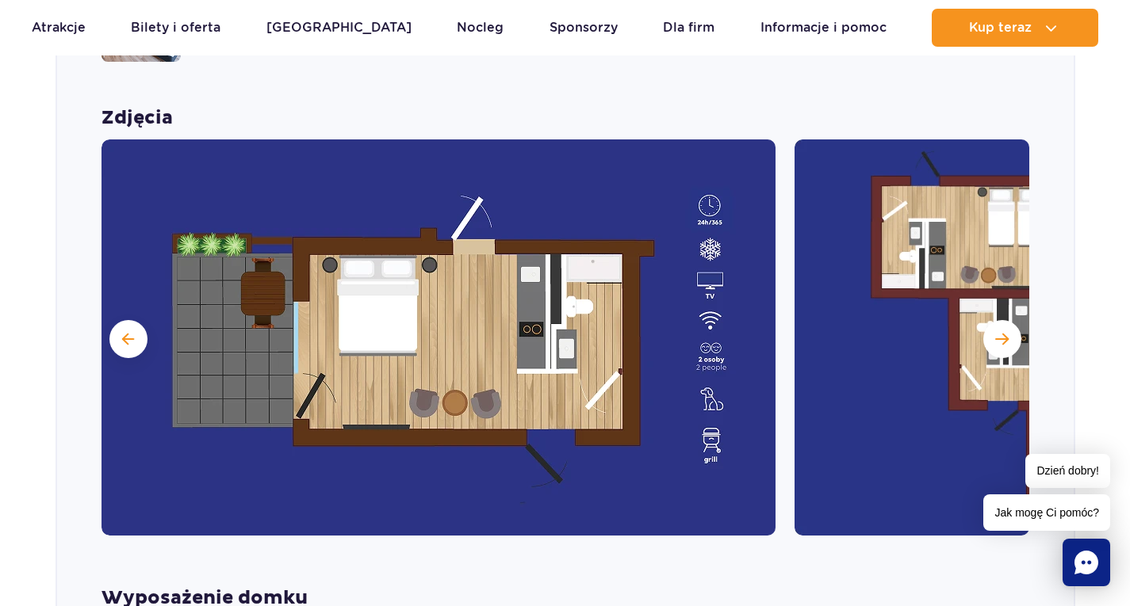
click at [339, 303] on img at bounding box center [438, 338] width 674 height 396
click at [451, 309] on img at bounding box center [438, 338] width 674 height 396
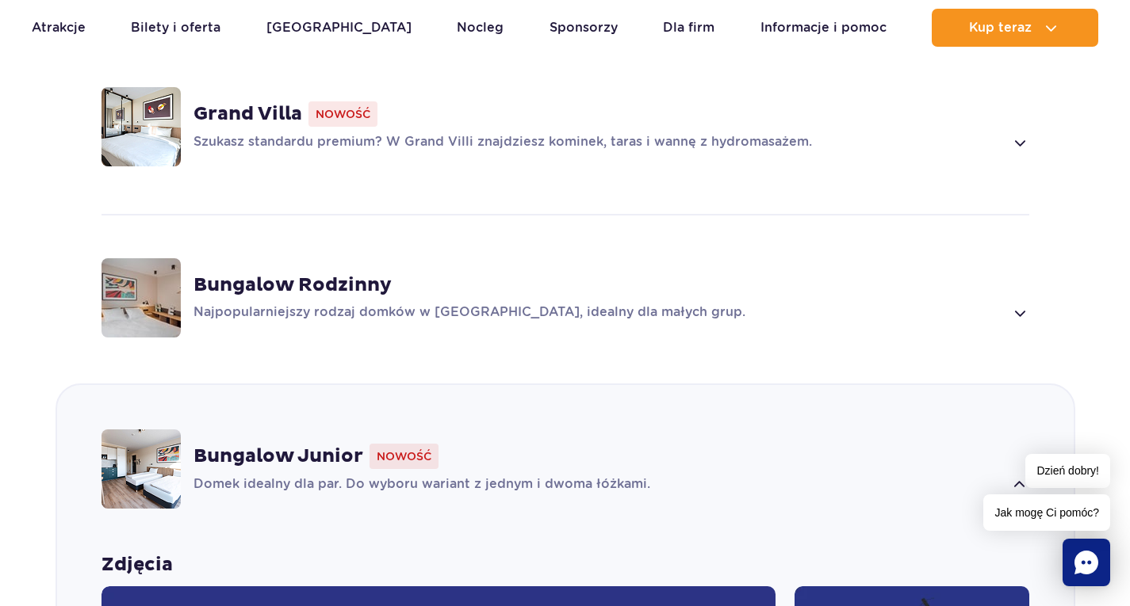
scroll to position [1136, 0]
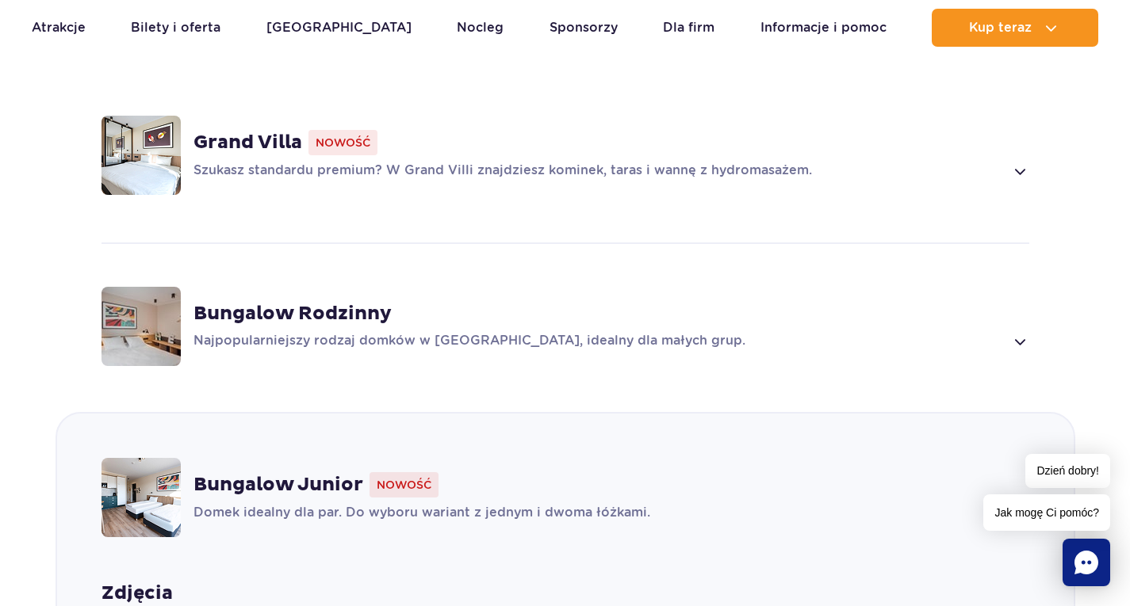
click at [1021, 332] on span at bounding box center [1019, 341] width 18 height 19
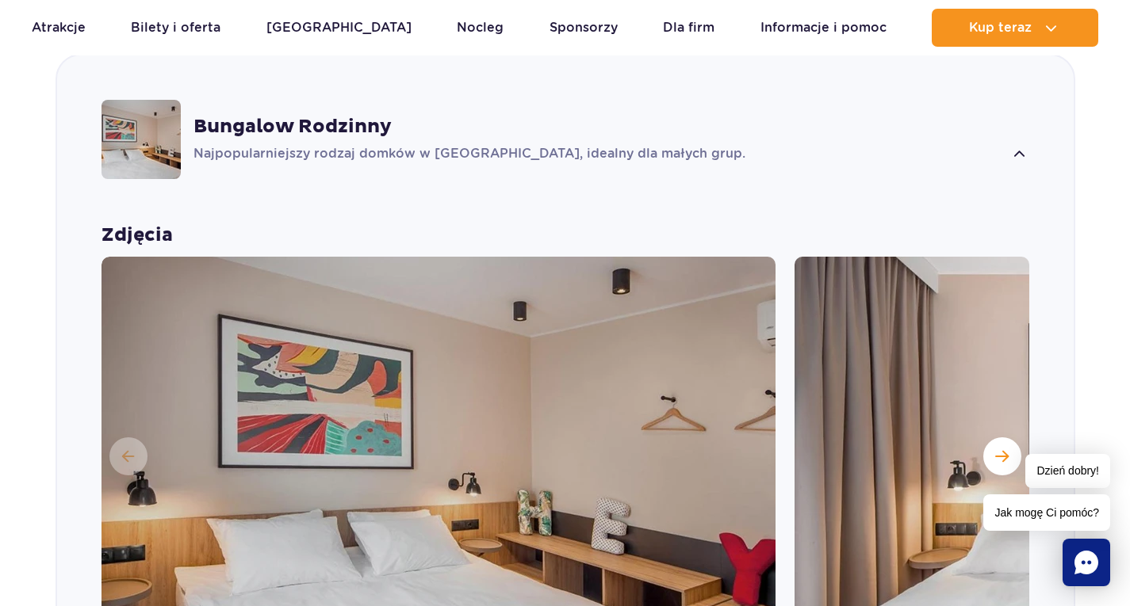
scroll to position [1430, 0]
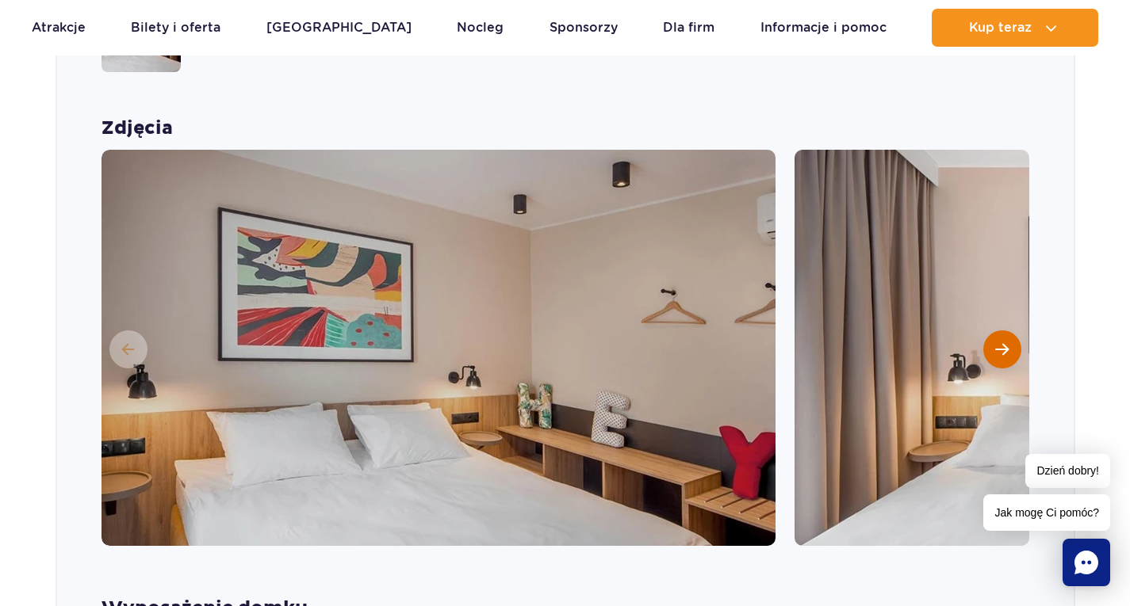
click at [996, 342] on span "Następny slajd" at bounding box center [1001, 349] width 13 height 14
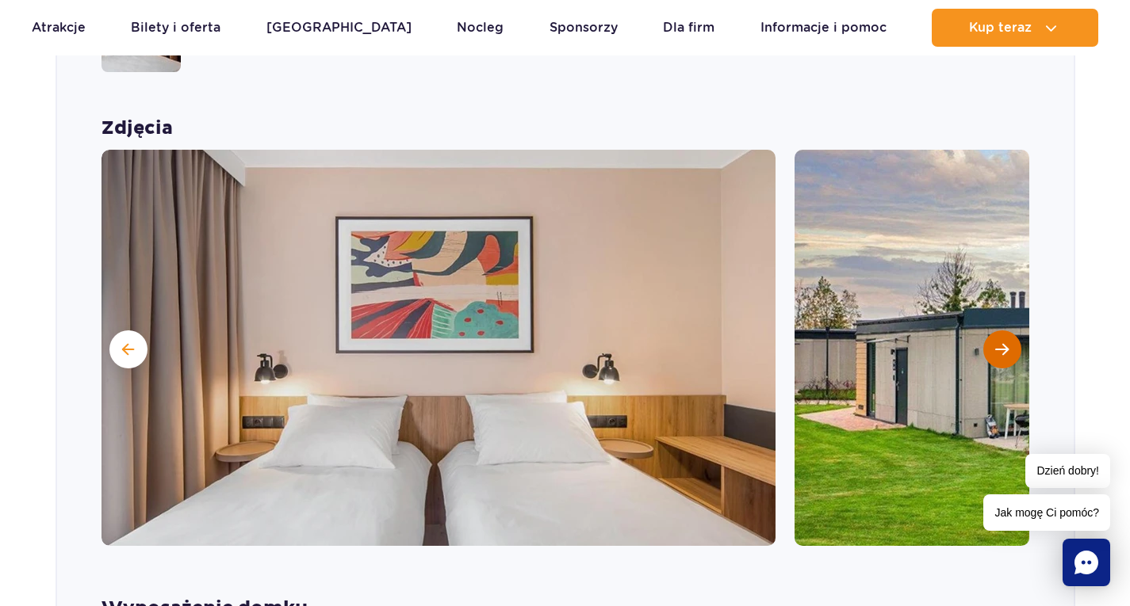
scroll to position [1509, 0]
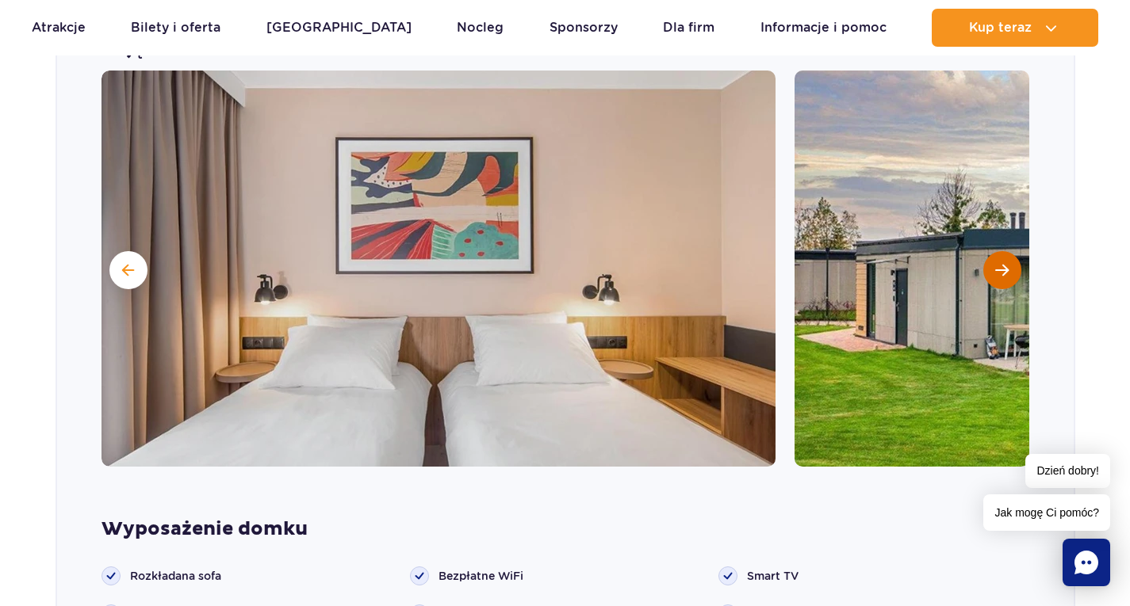
click at [995, 255] on button "Następny slajd" at bounding box center [1002, 270] width 38 height 38
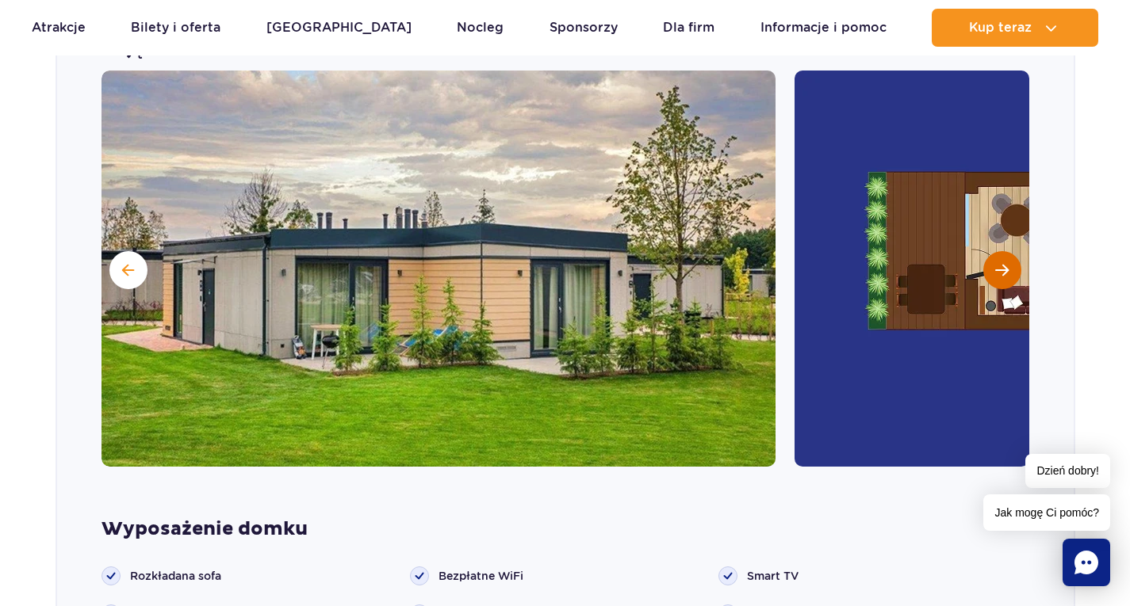
click at [1003, 263] on span "Następny slajd" at bounding box center [1001, 270] width 13 height 14
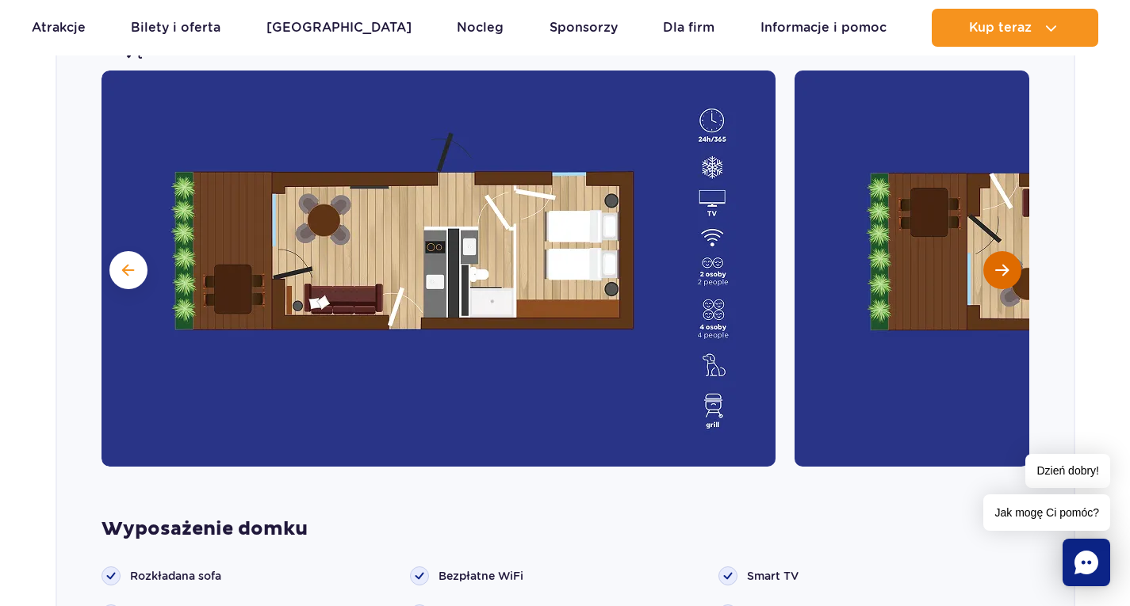
click at [1003, 263] on span "Następny slajd" at bounding box center [1001, 270] width 13 height 14
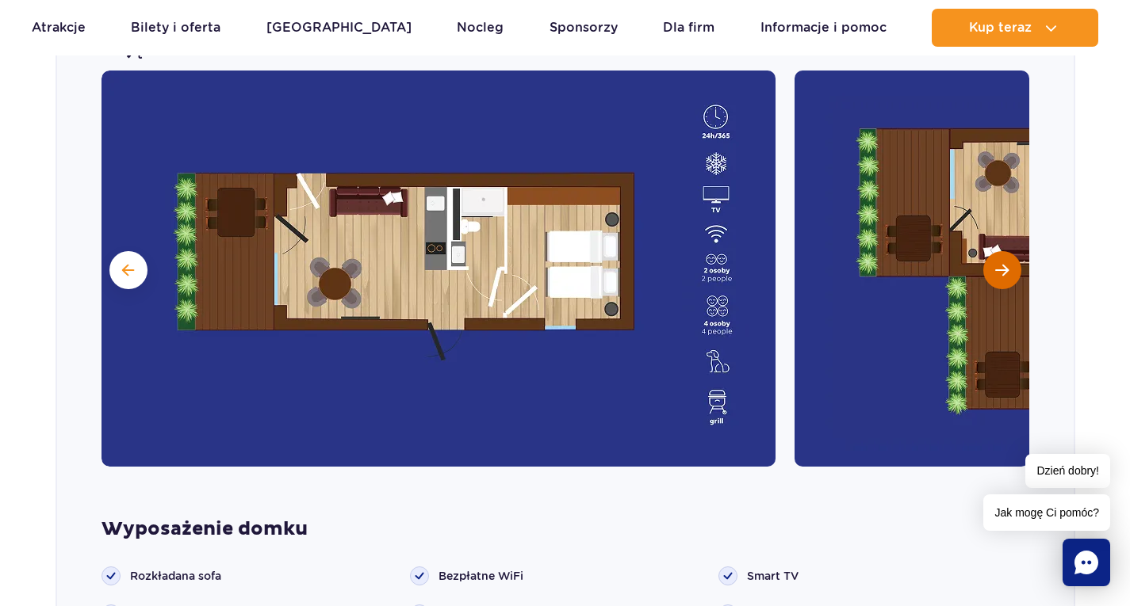
click at [1003, 263] on span "Następny slajd" at bounding box center [1001, 270] width 13 height 14
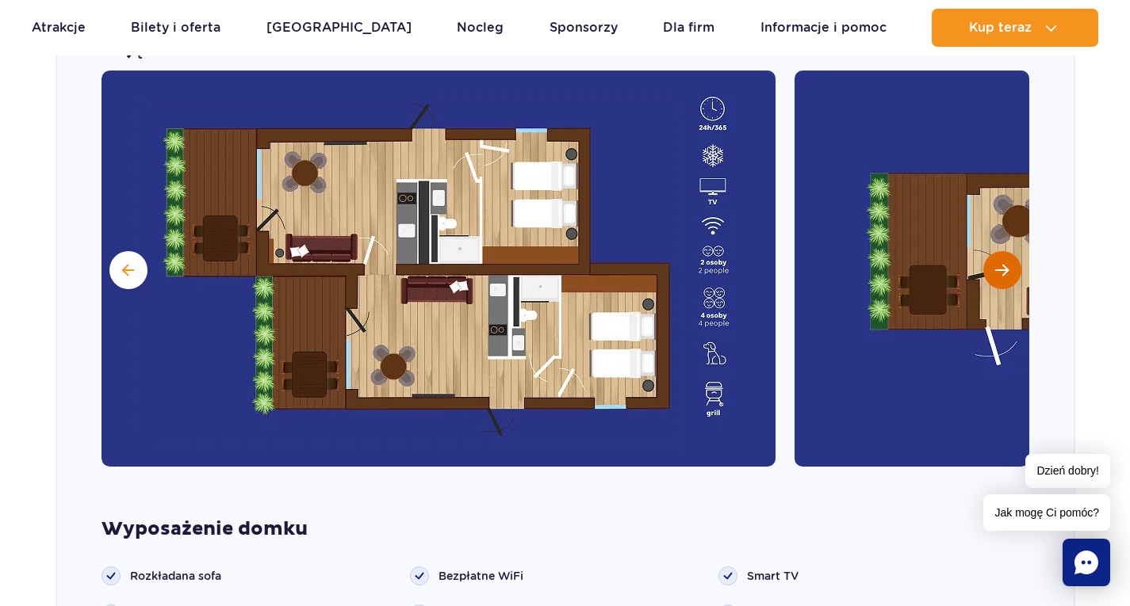
click at [1003, 263] on span "Następny slajd" at bounding box center [1001, 270] width 13 height 14
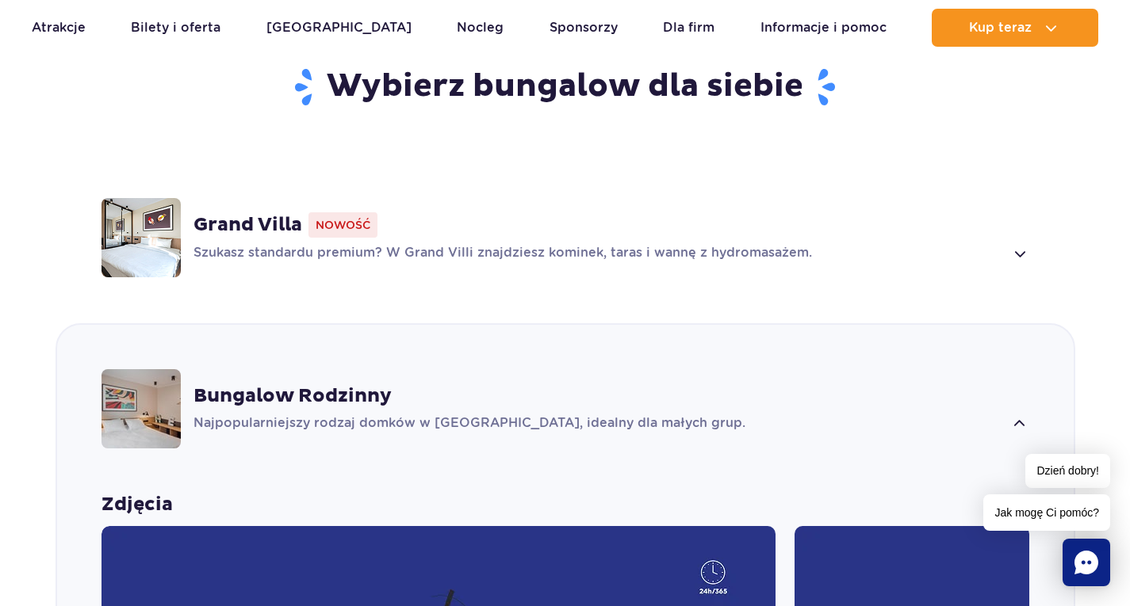
scroll to position [1034, 0]
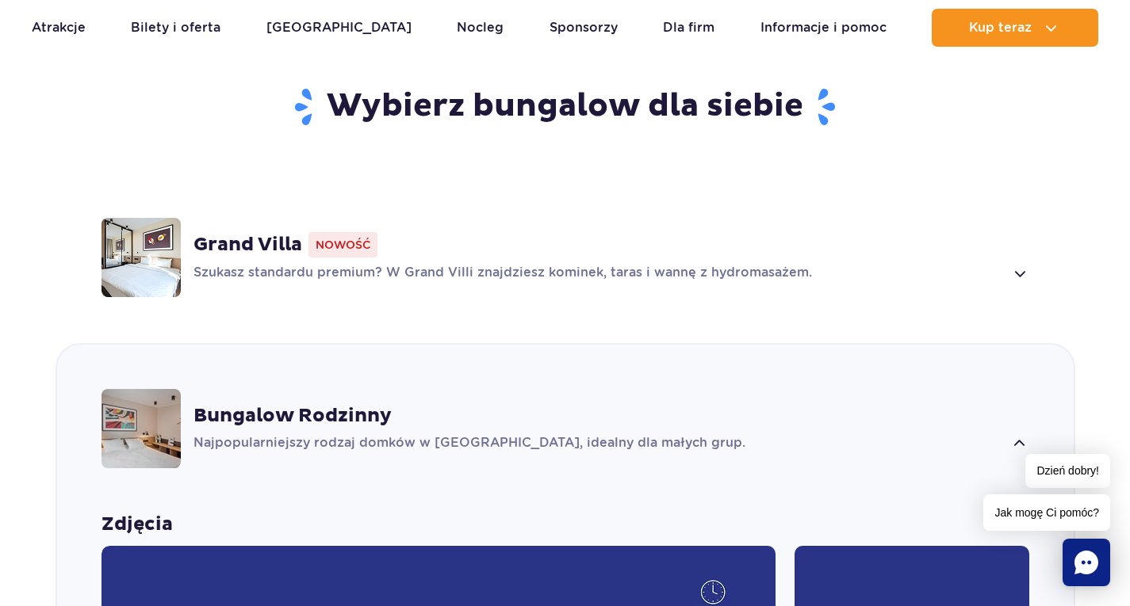
click at [1023, 264] on span at bounding box center [1019, 273] width 18 height 19
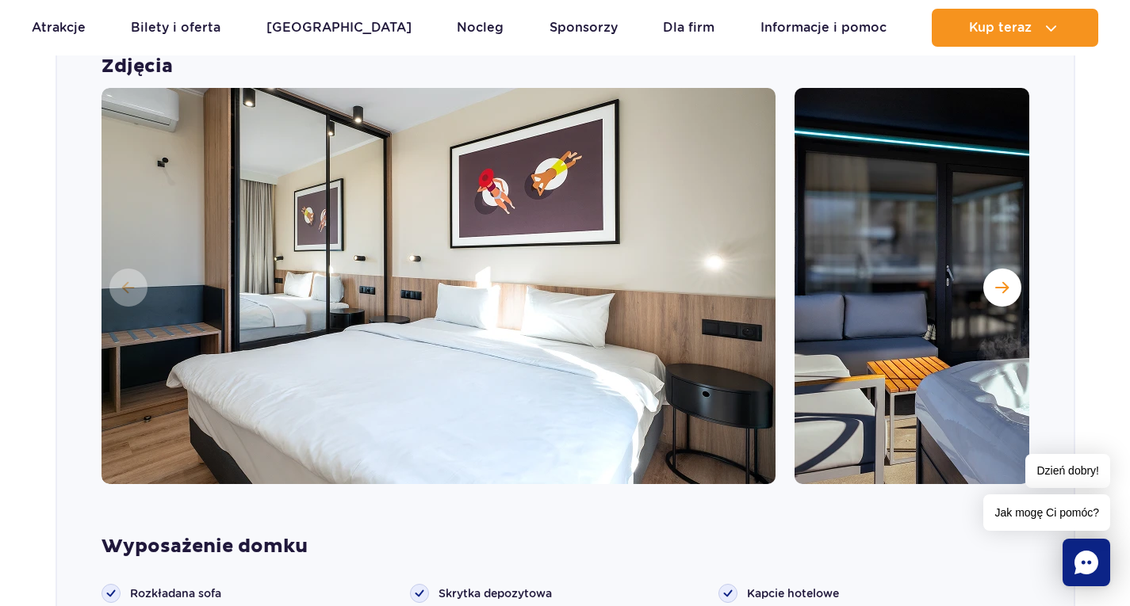
scroll to position [1348, 0]
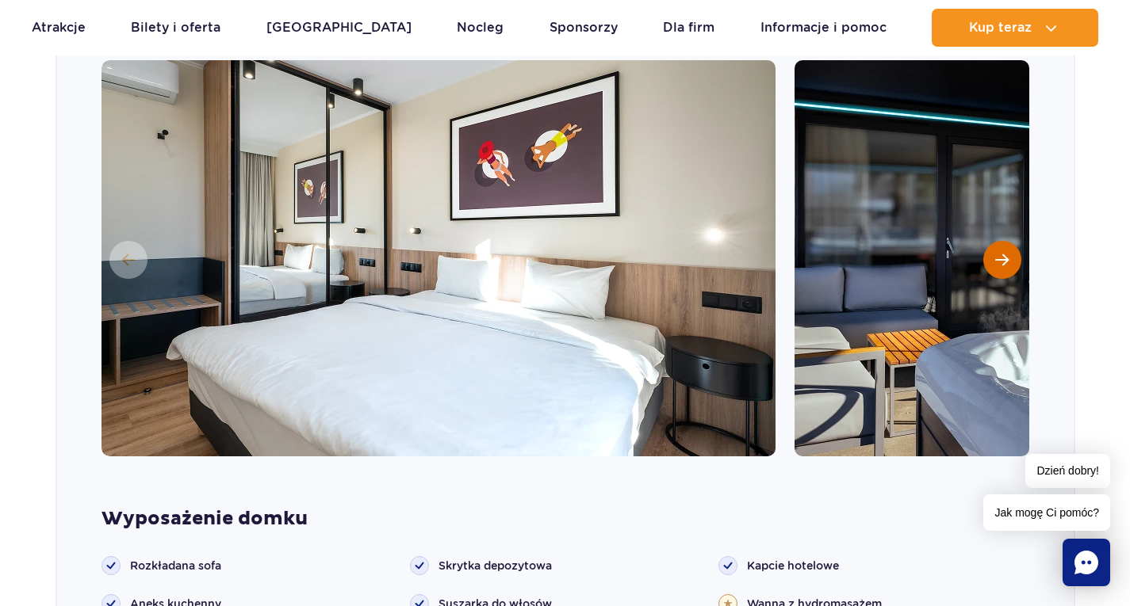
click at [1005, 253] on span "Następny slajd" at bounding box center [1001, 260] width 13 height 14
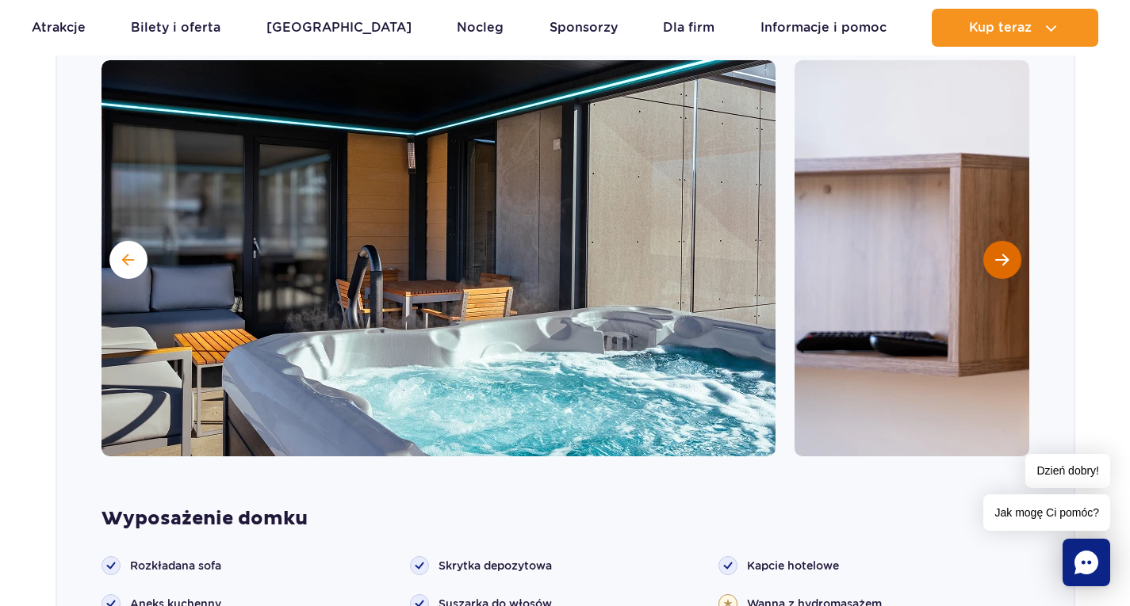
click at [1006, 253] on span "Następny slajd" at bounding box center [1001, 260] width 13 height 14
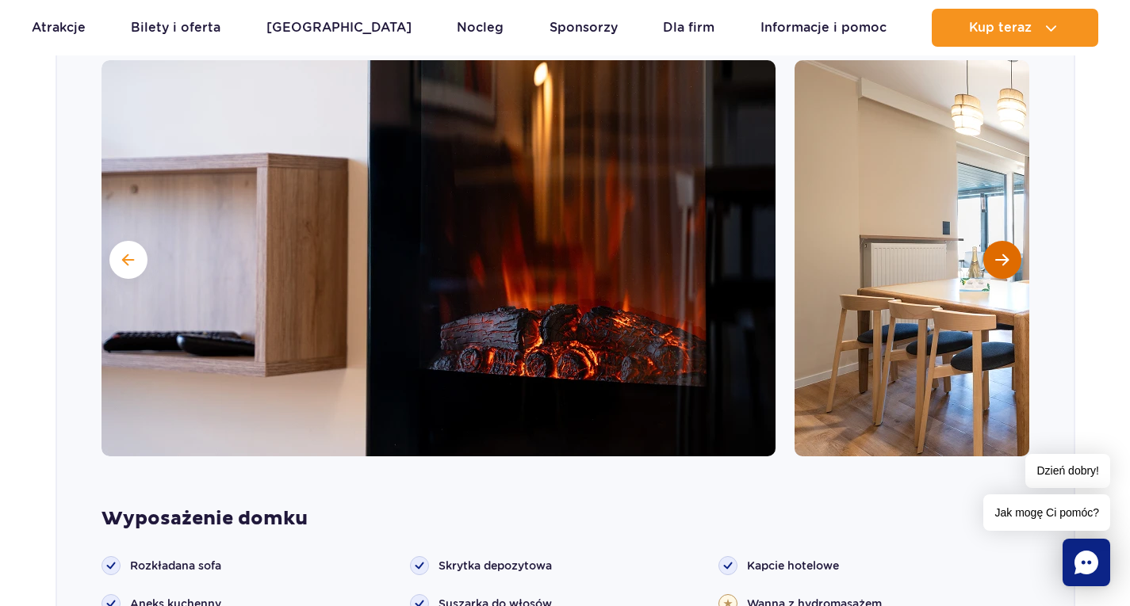
click at [1007, 253] on span "Następny slajd" at bounding box center [1001, 260] width 13 height 14
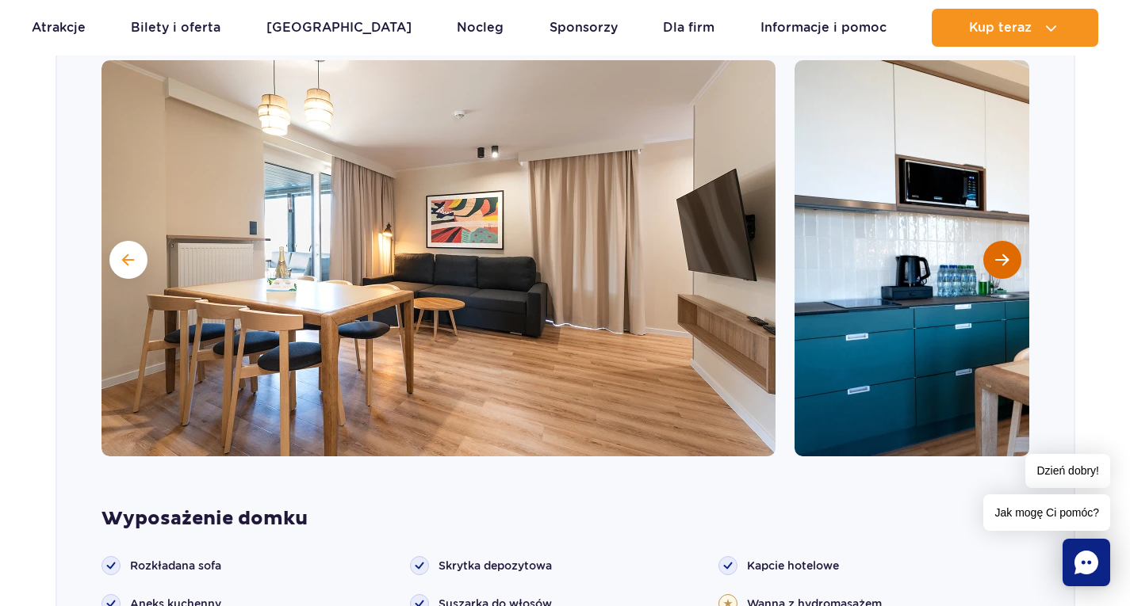
click at [1007, 253] on span "Następny slajd" at bounding box center [1001, 260] width 13 height 14
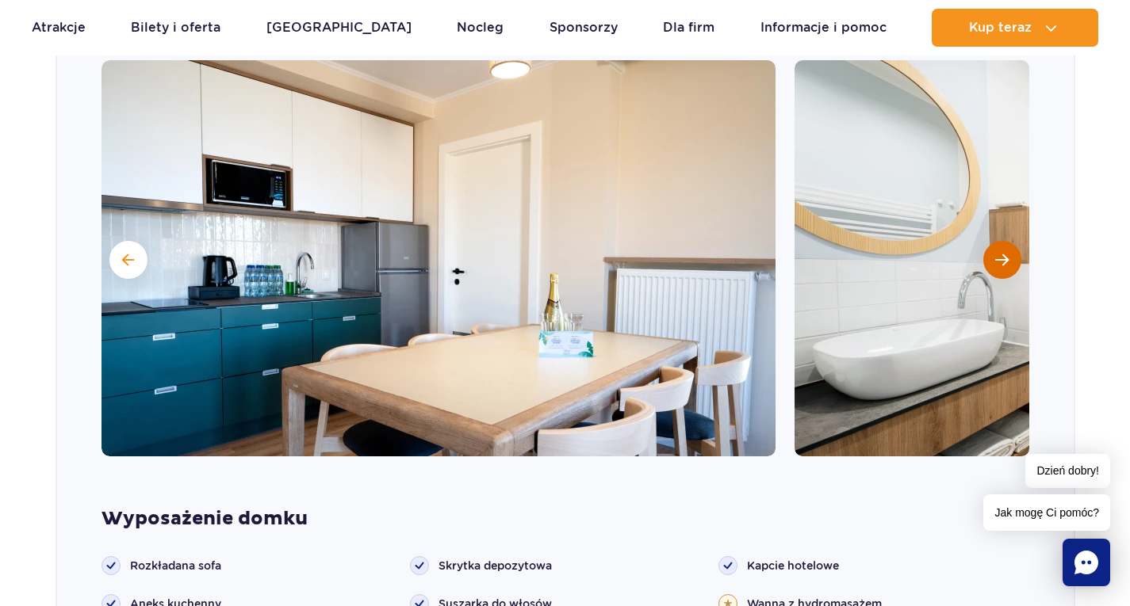
click at [1007, 253] on span "Następny slajd" at bounding box center [1001, 260] width 13 height 14
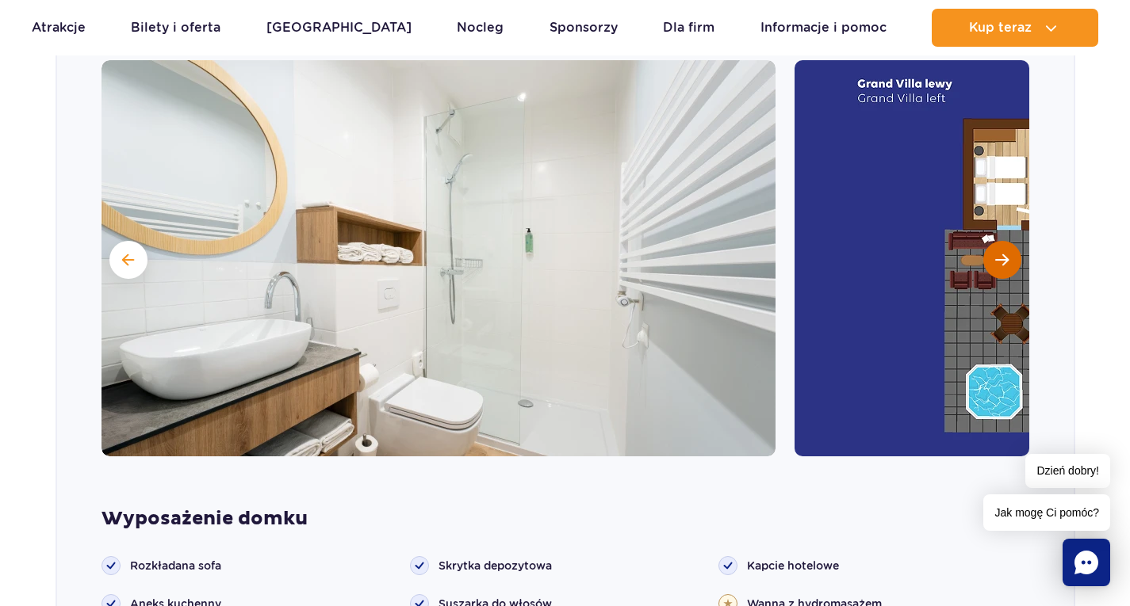
click at [1003, 253] on span "Następny slajd" at bounding box center [1001, 260] width 13 height 14
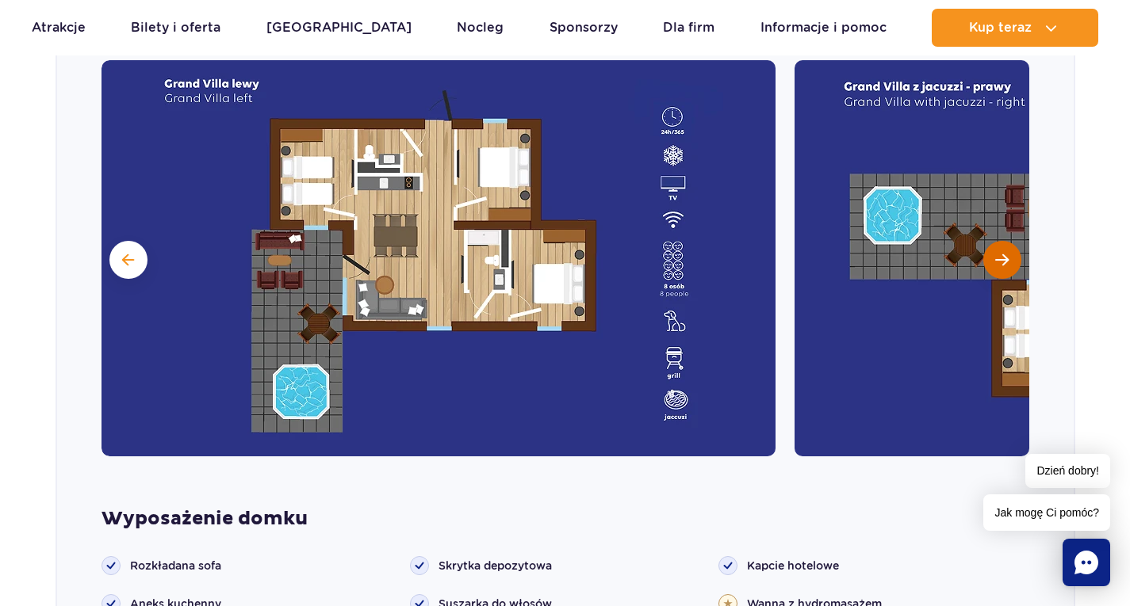
click at [1003, 253] on span "Następny slajd" at bounding box center [1001, 260] width 13 height 14
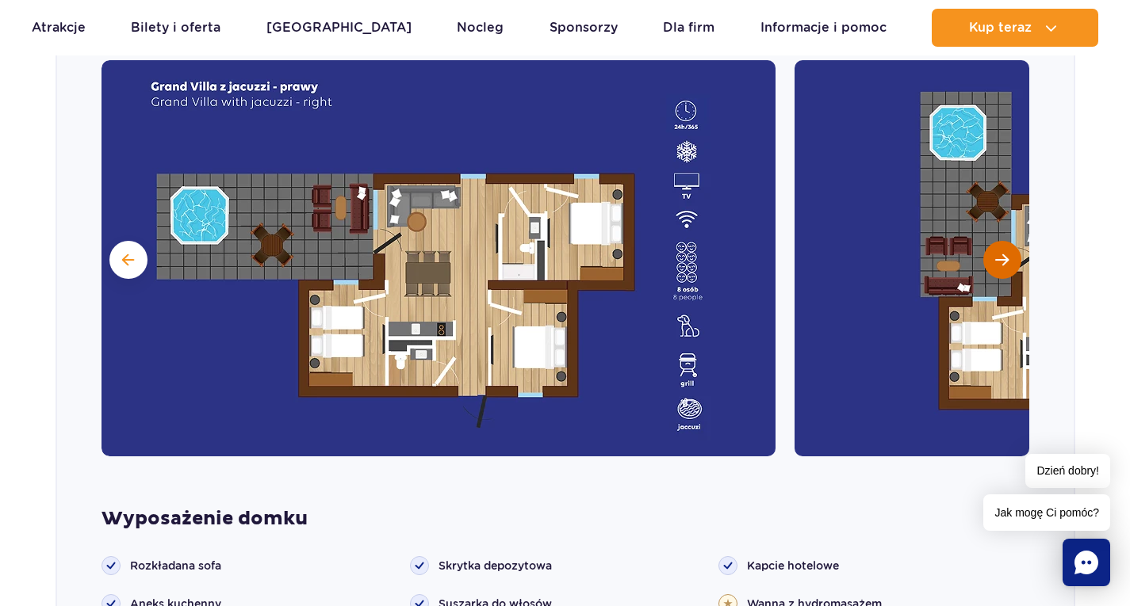
click at [1003, 253] on span "Następny slajd" at bounding box center [1001, 260] width 13 height 14
